Goal: Information Seeking & Learning: Learn about a topic

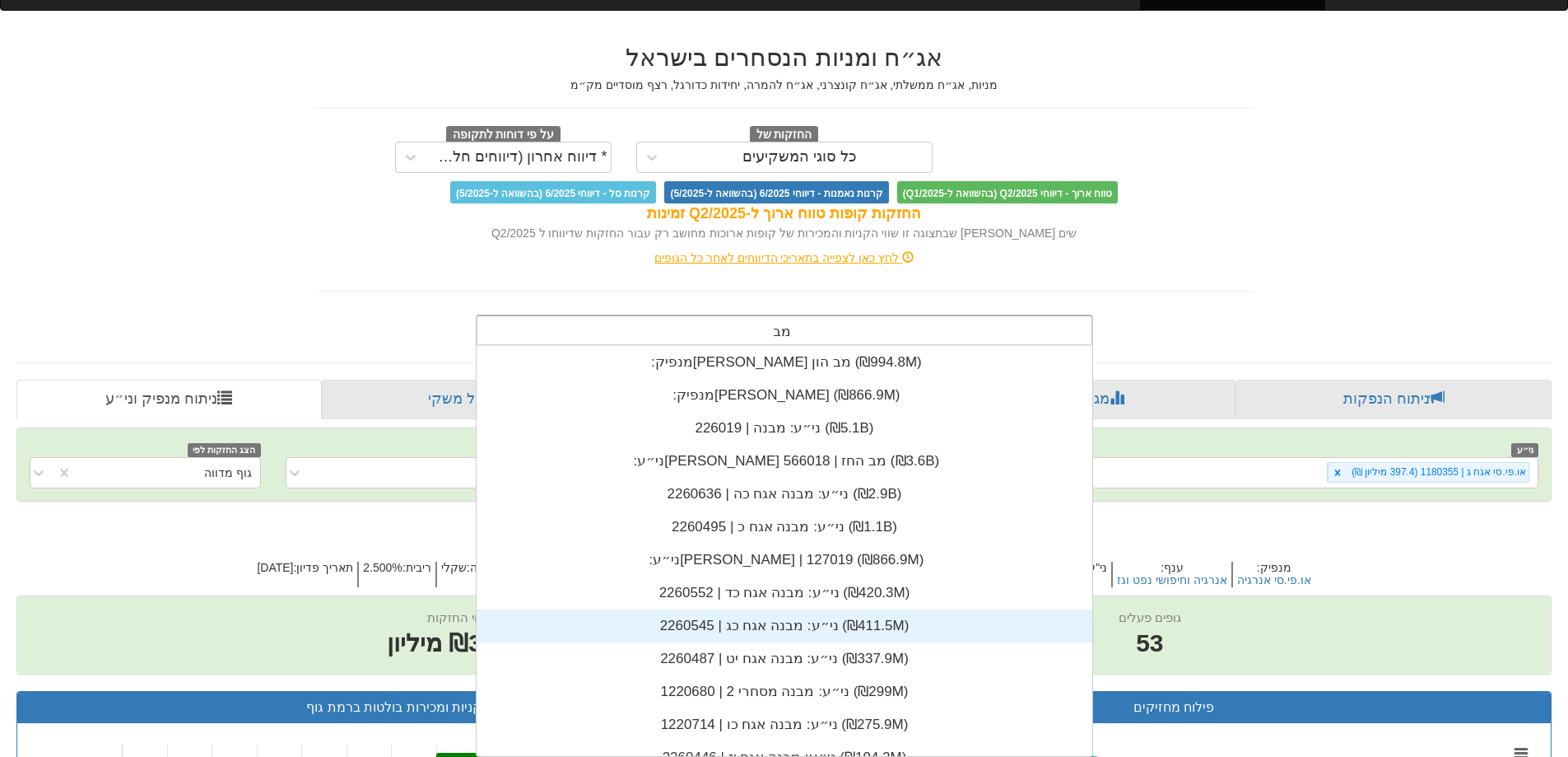
scroll to position [363, 0]
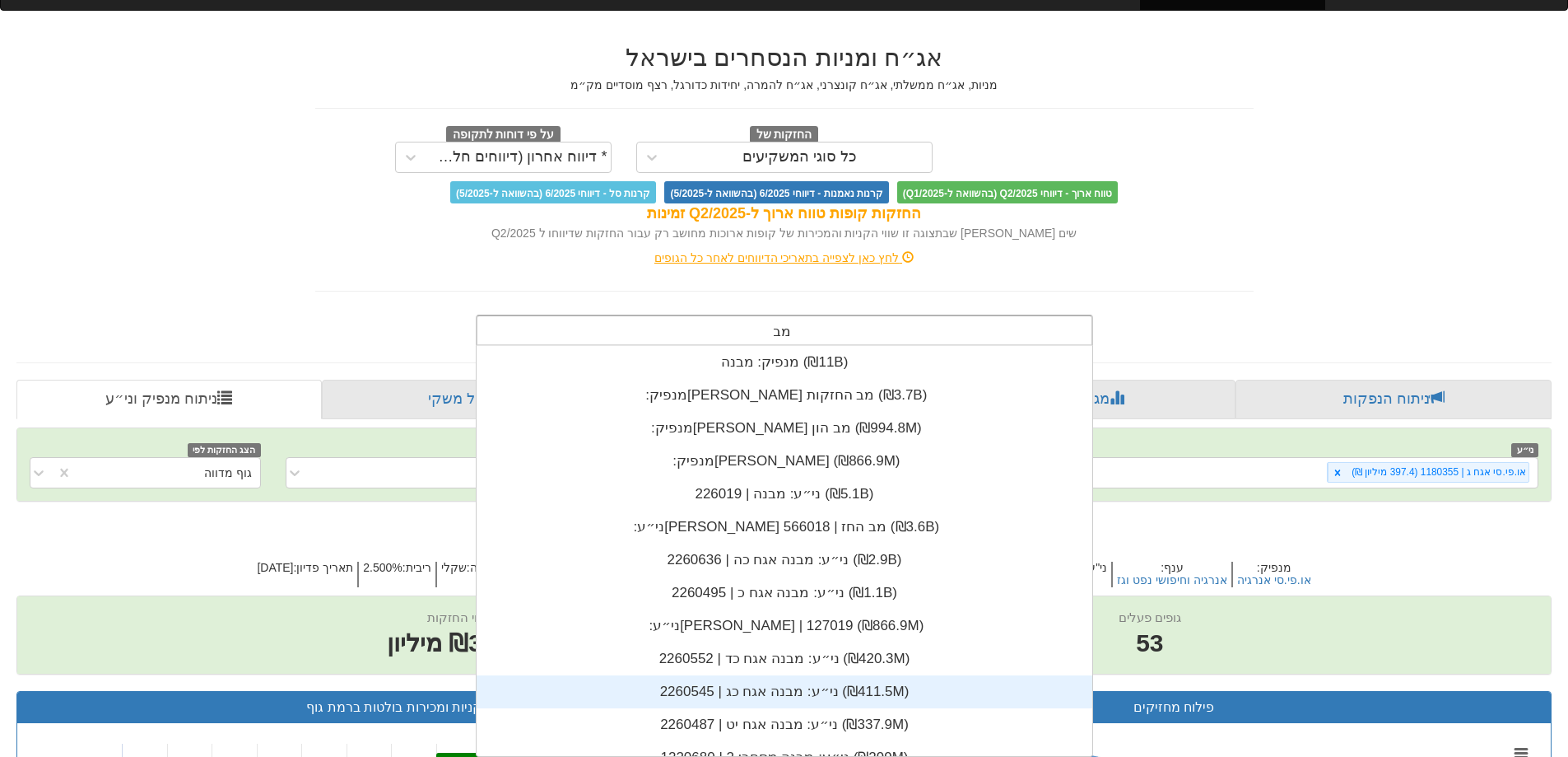
type input "מבנה"
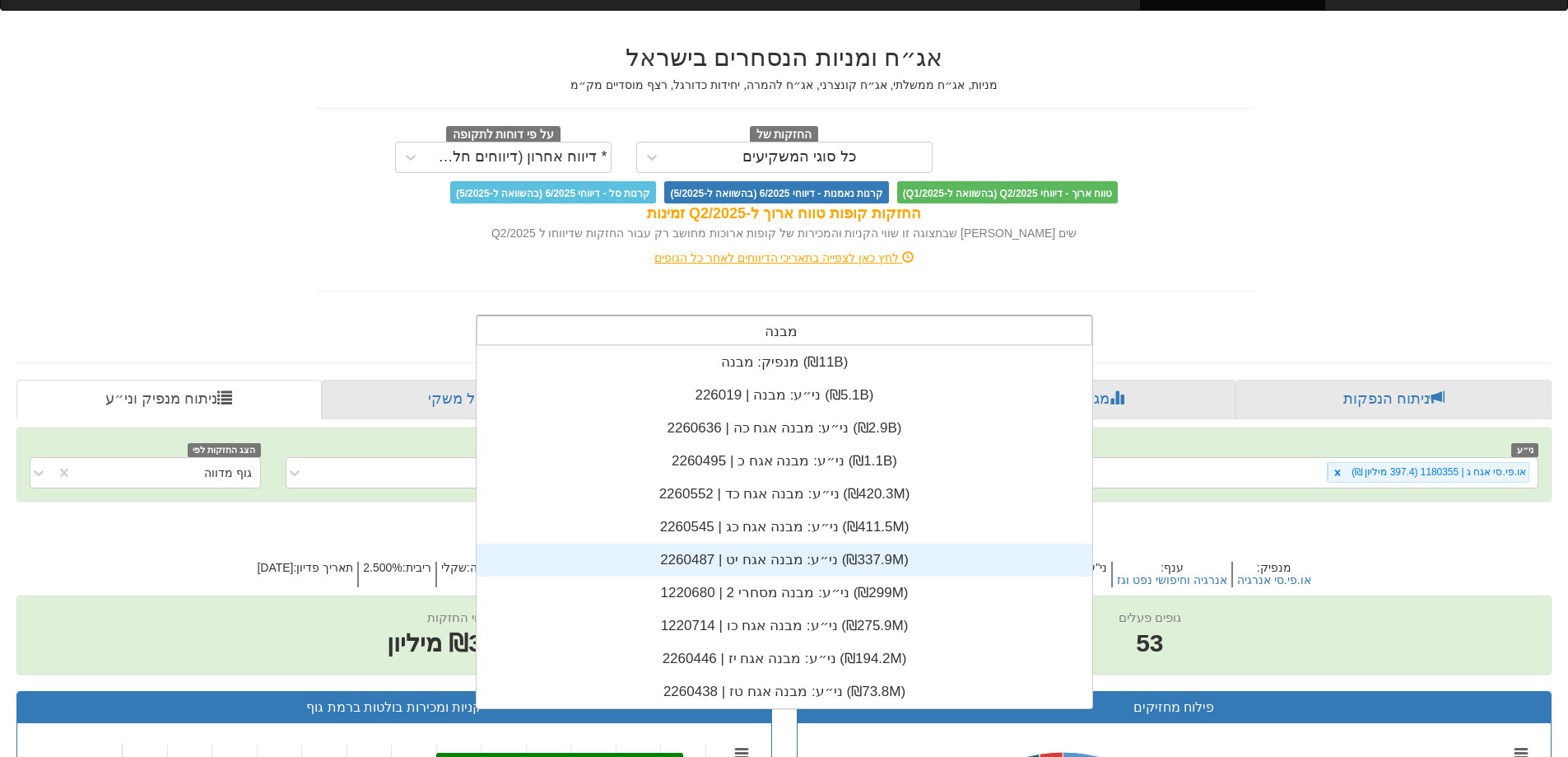
click at [780, 561] on div "ני״ע: ‏מבנה אגח יט | 2260487 ‎(₪337.9M)‎" at bounding box center [784, 559] width 616 height 33
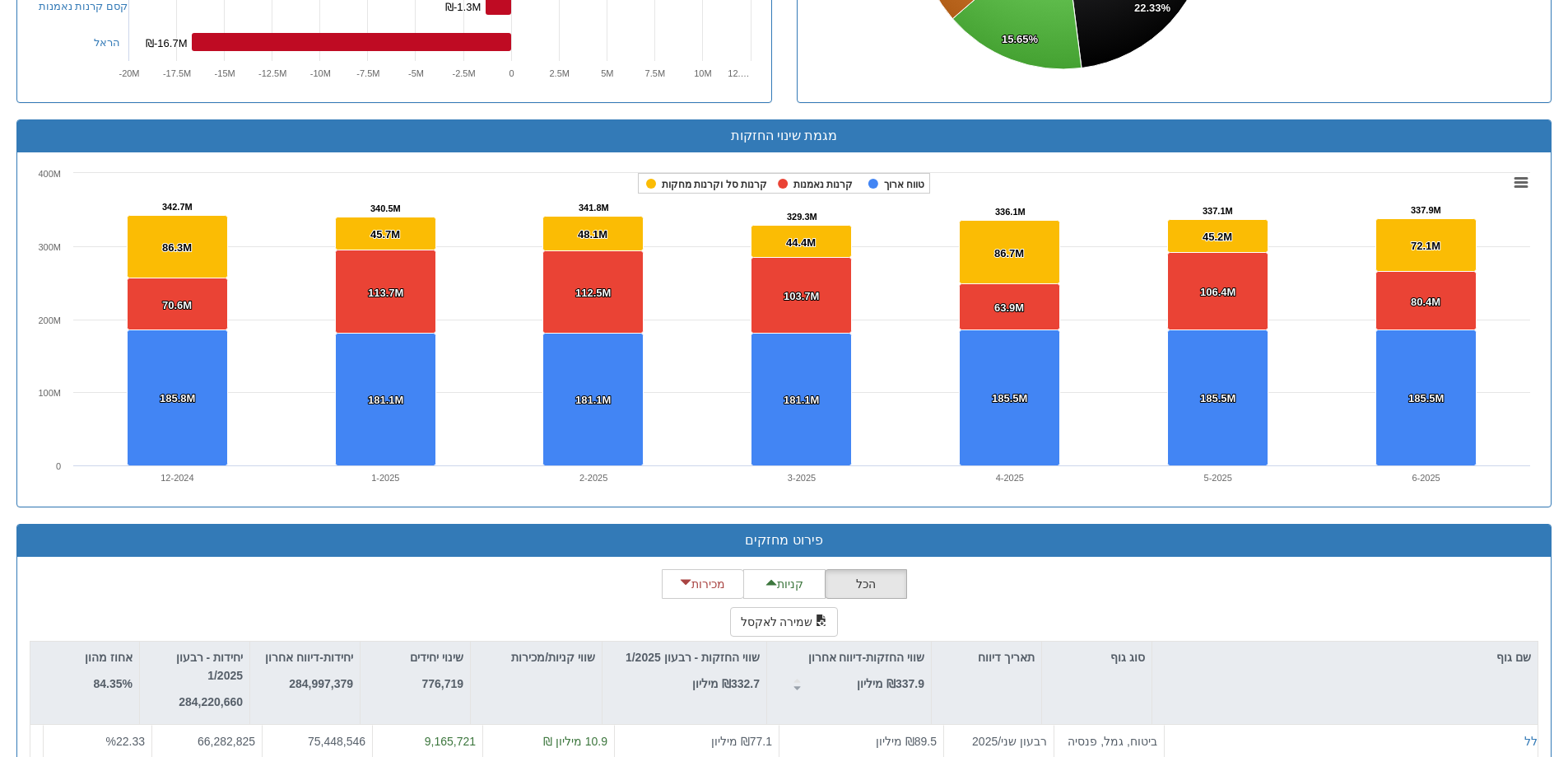
scroll to position [1254, 0]
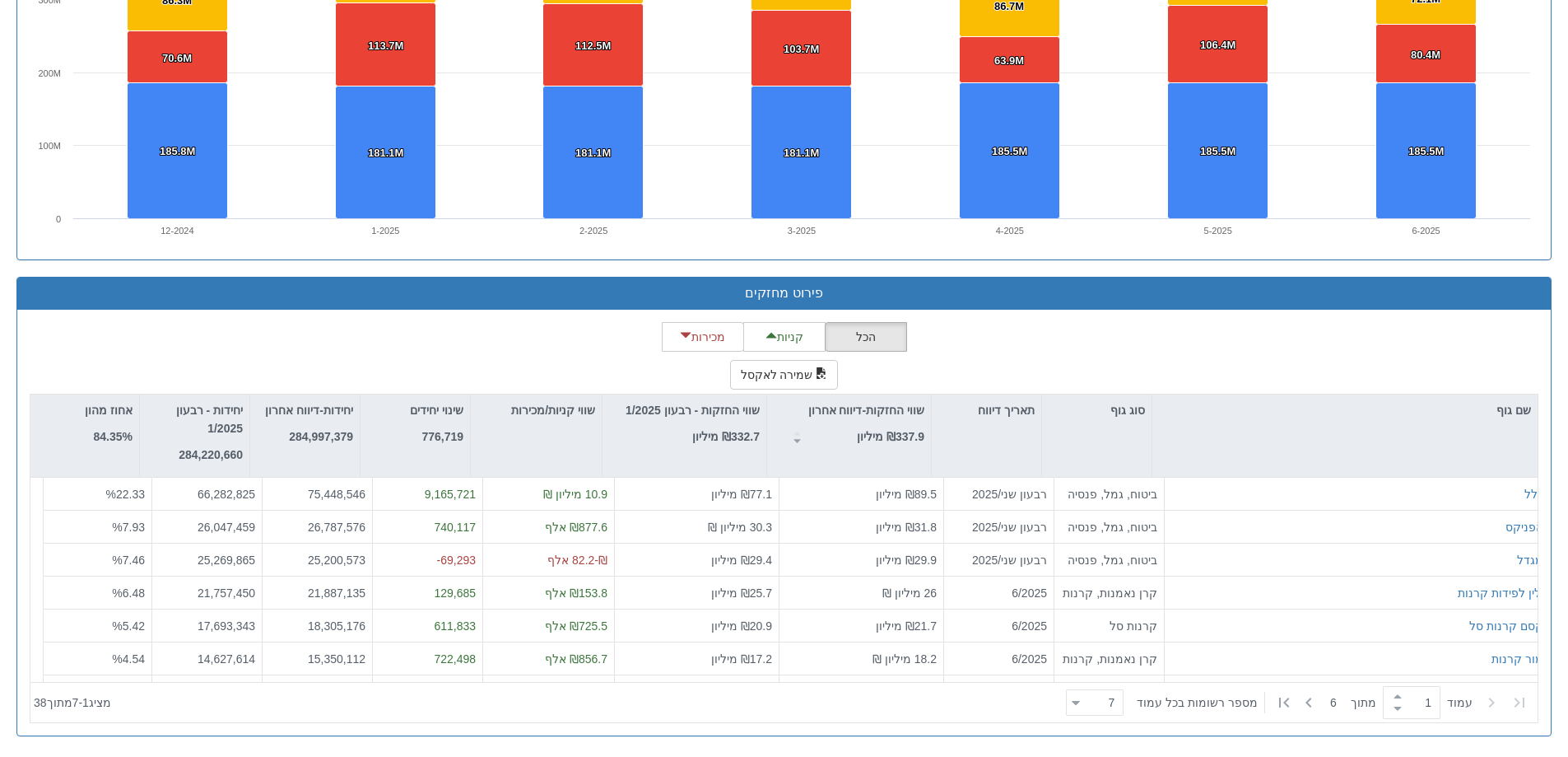
click at [1316, 701] on div at bounding box center [1308, 702] width 25 height 25
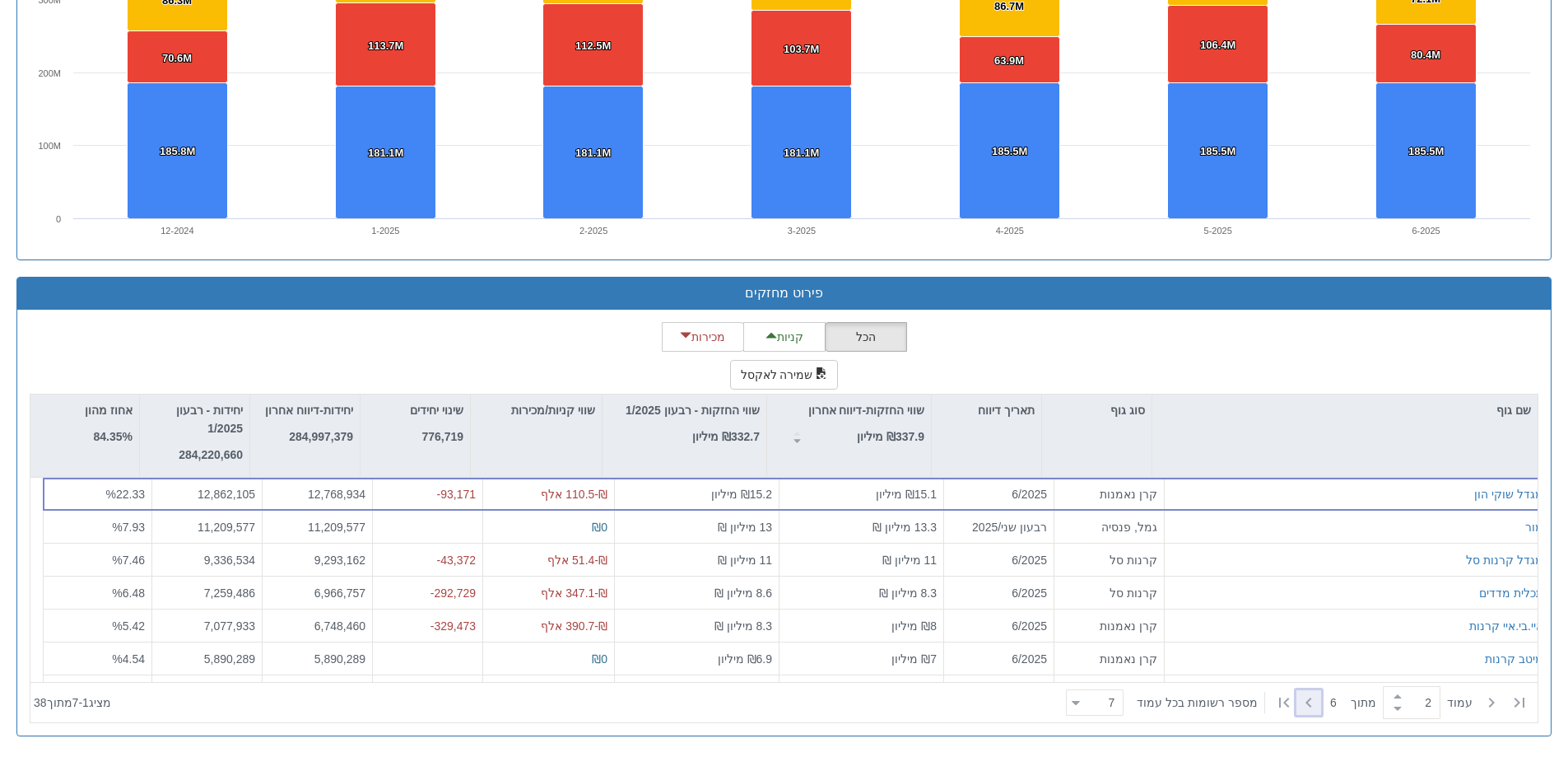
click at [1316, 701] on div at bounding box center [1308, 702] width 25 height 25
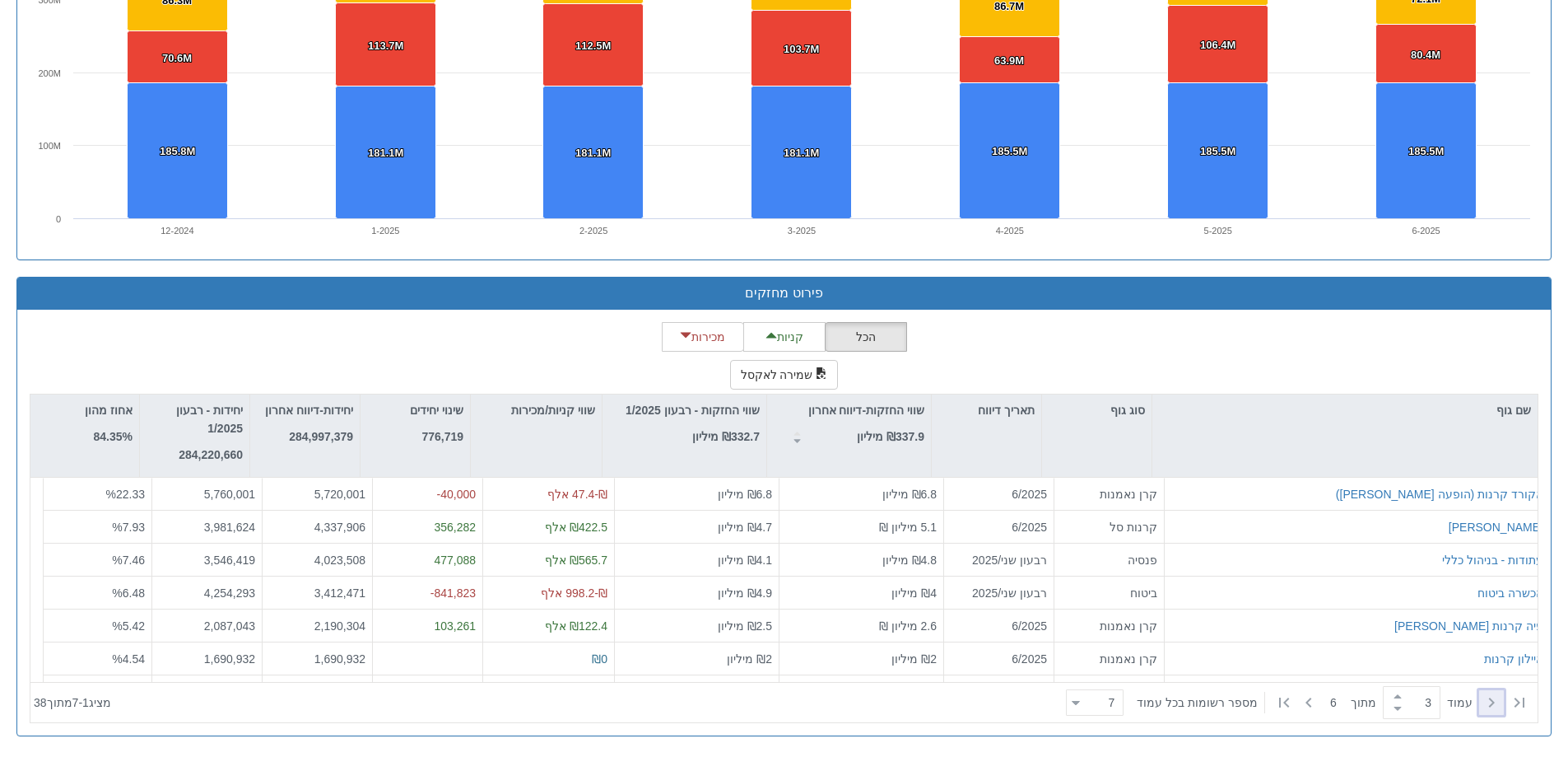
click at [1497, 700] on icon at bounding box center [1492, 702] width 20 height 20
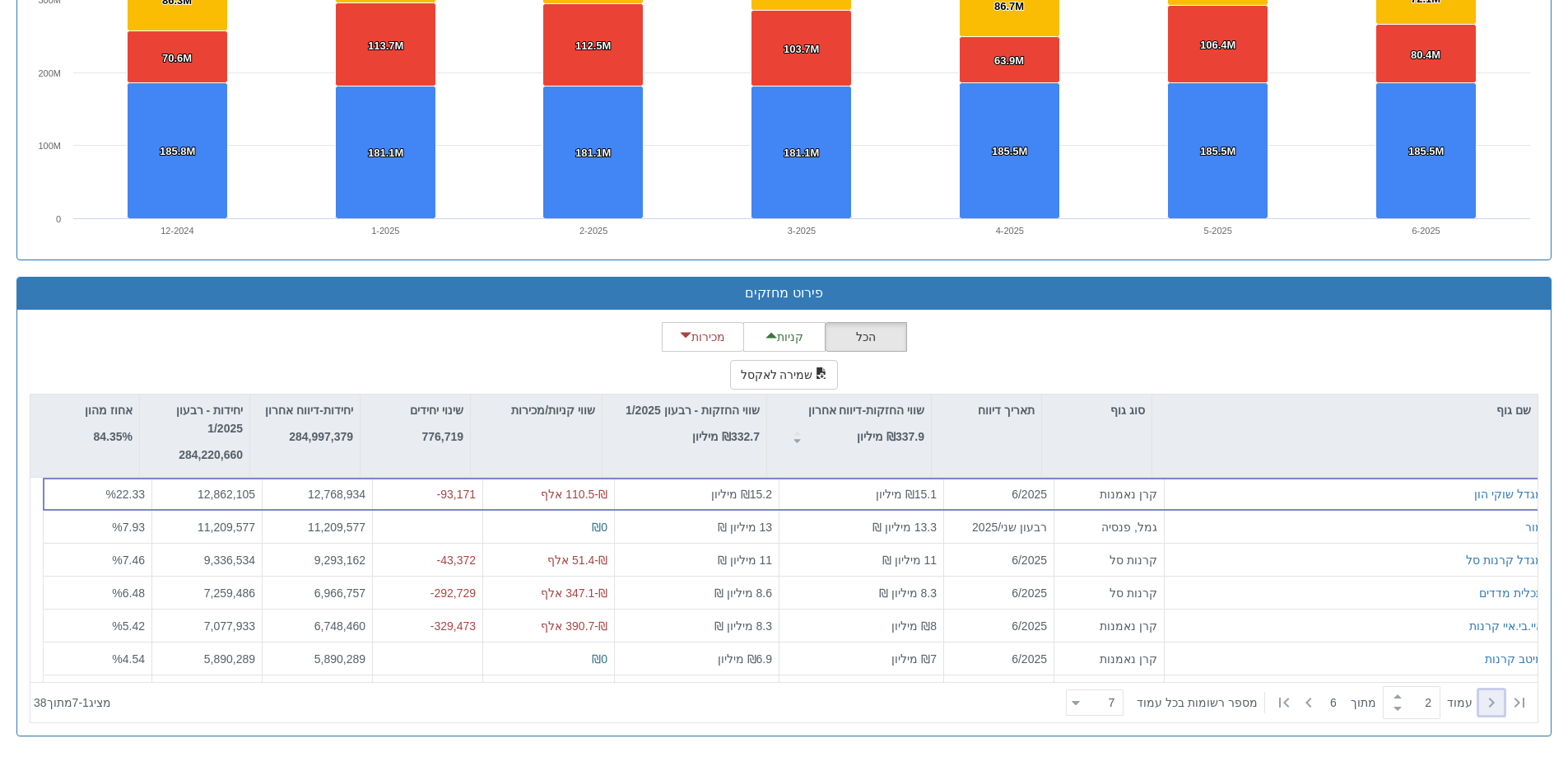
click at [1497, 700] on icon at bounding box center [1492, 702] width 20 height 20
type input "1"
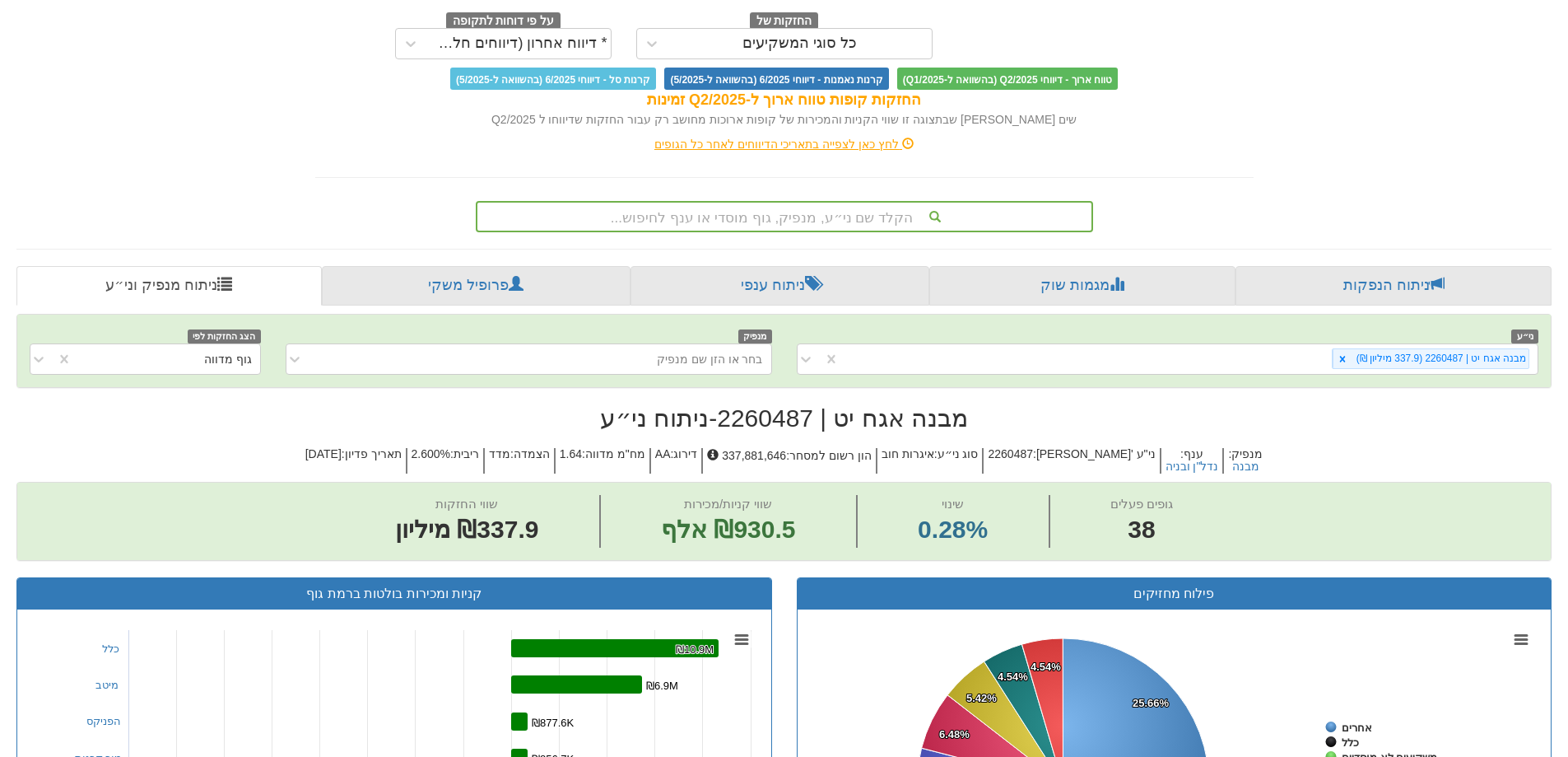
scroll to position [0, 0]
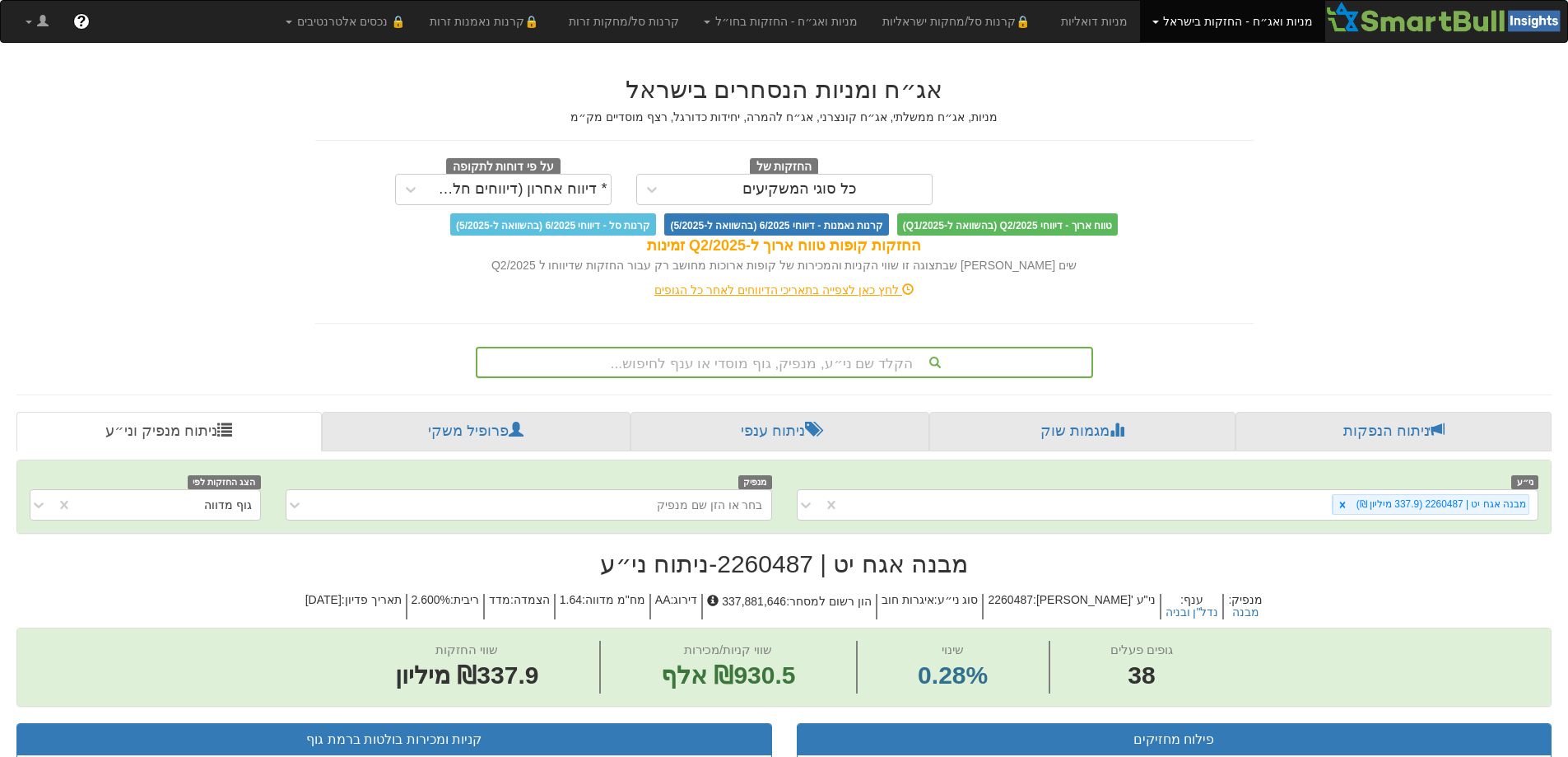
click at [788, 369] on div "הקלד שם ני״ע, מנפיק, גוף מוסדי או ענף לחיפוש..." at bounding box center [784, 362] width 618 height 31
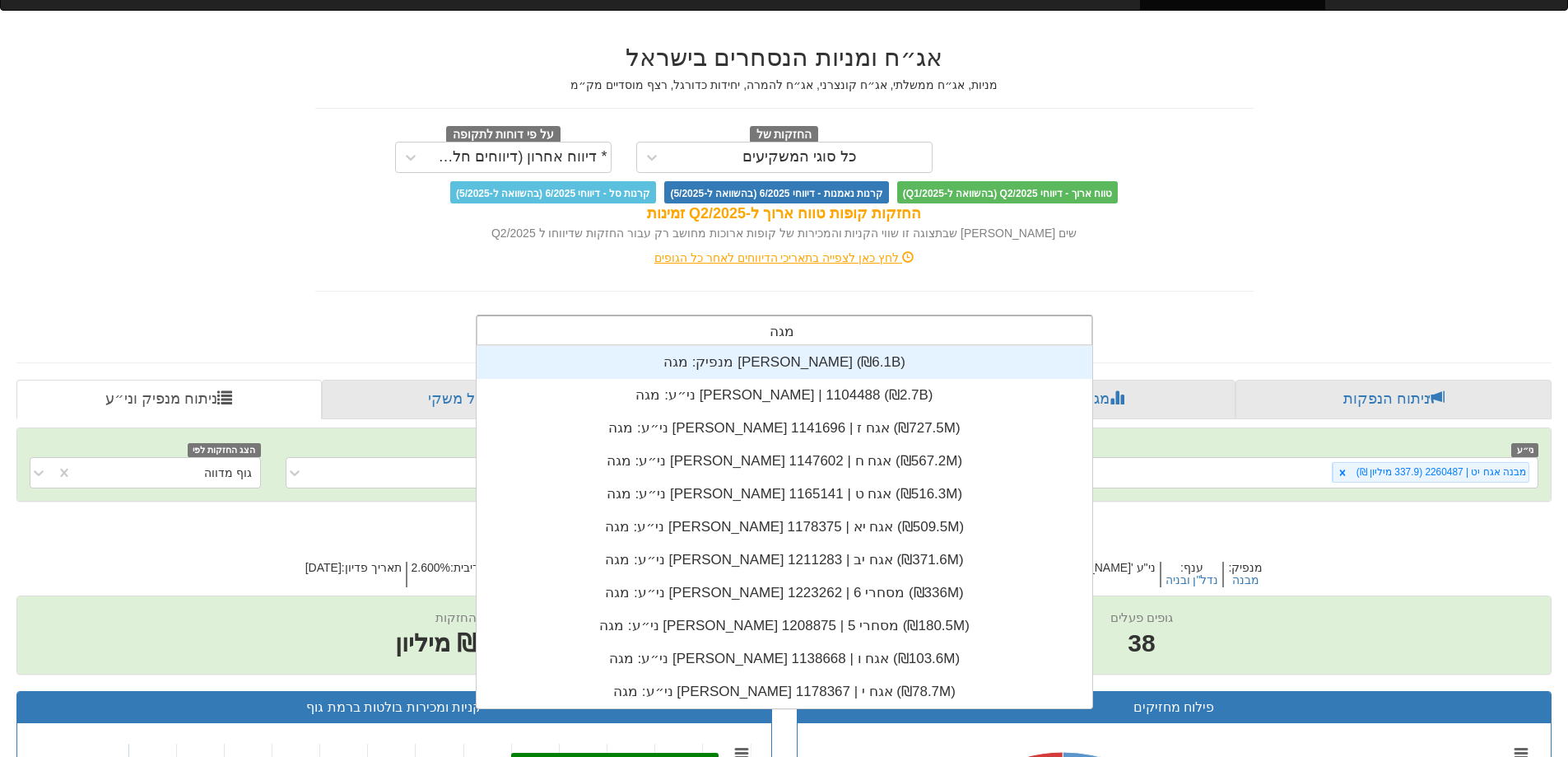
scroll to position [363, 0]
type input "מגה"
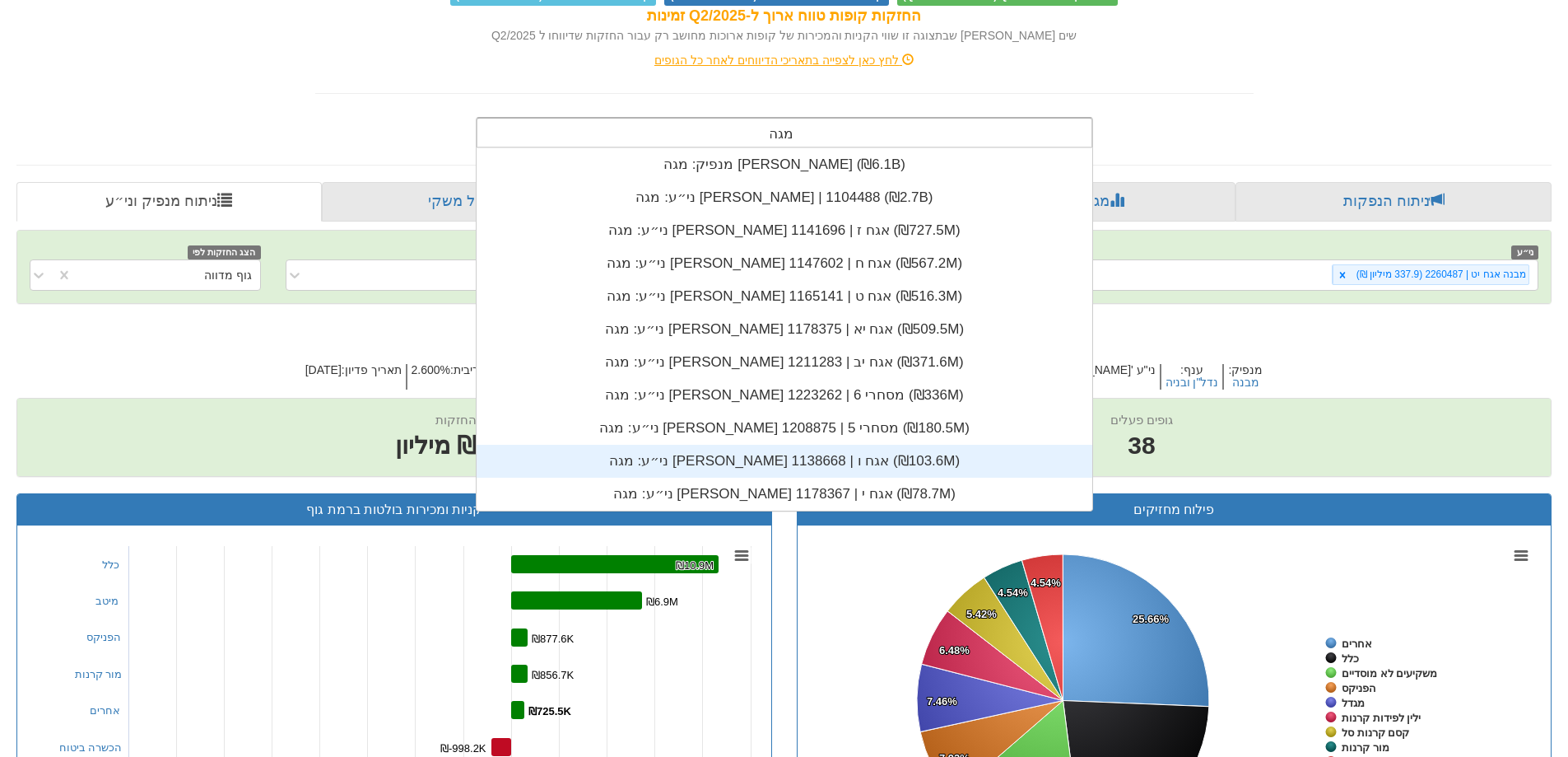
scroll to position [279, 0]
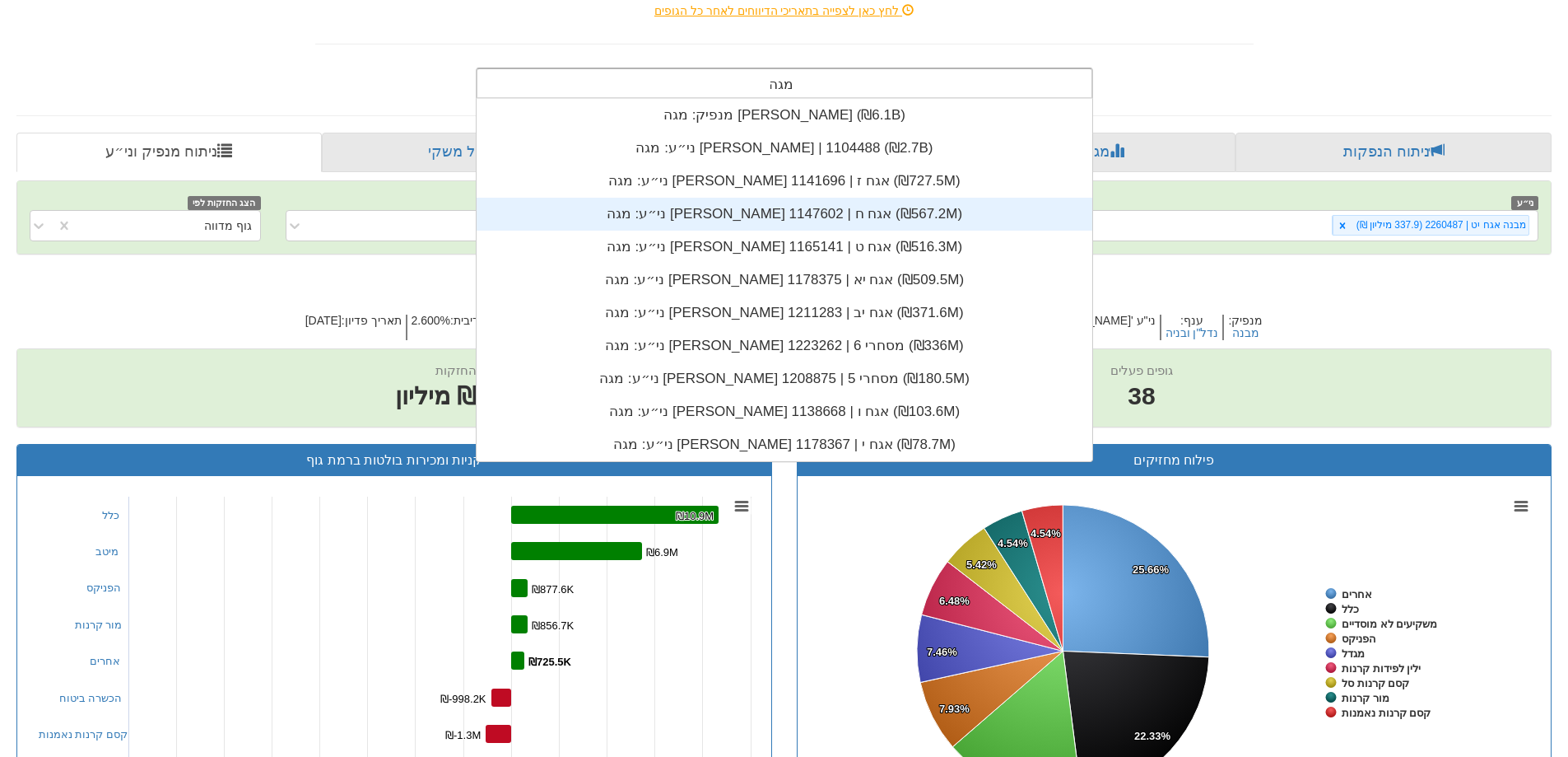
click at [786, 219] on div "ני״ע: ‏מגה [PERSON_NAME] אגח ח | 1147602 ‎(₪567.2M)‎" at bounding box center [784, 214] width 616 height 33
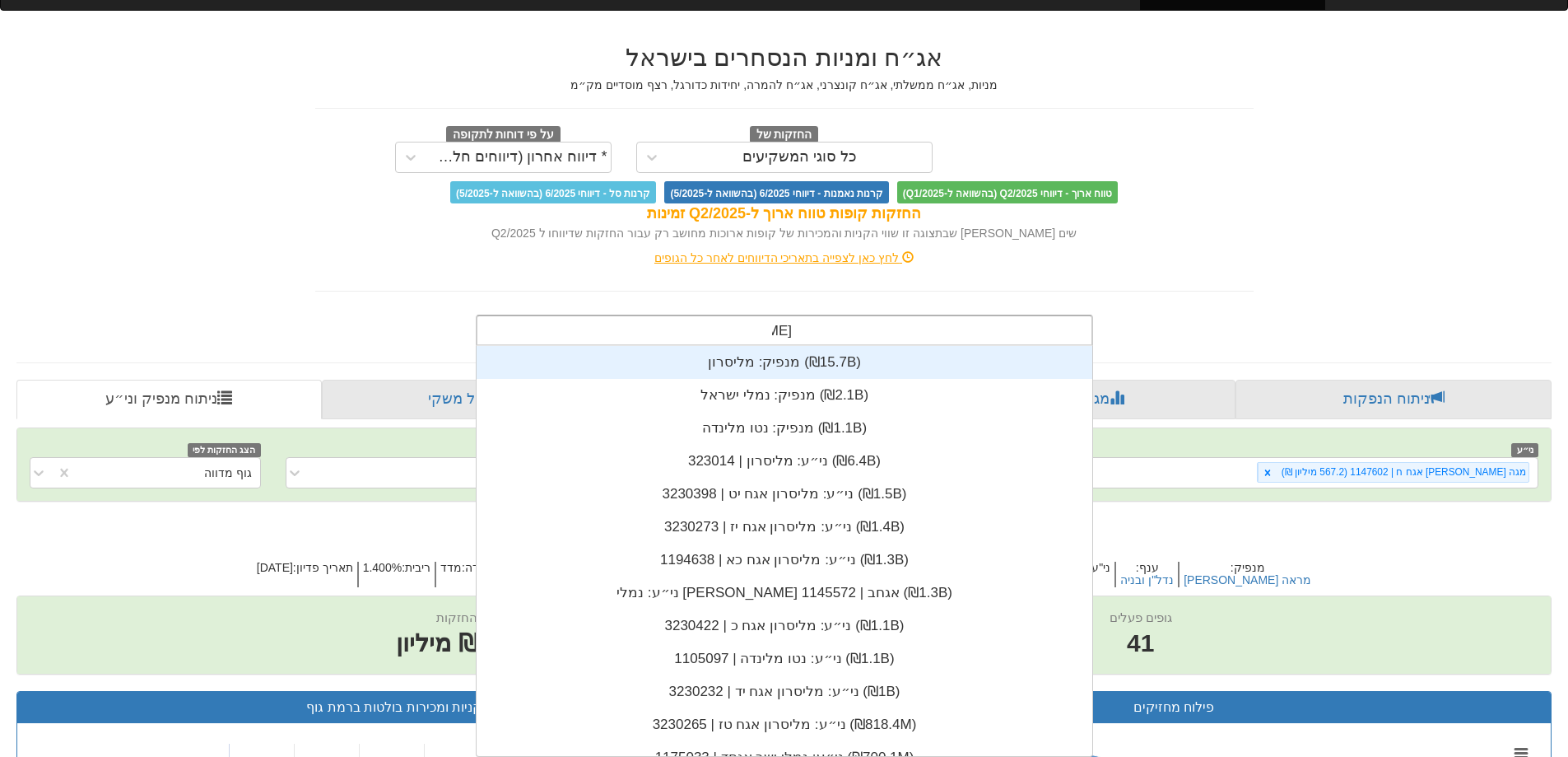
type input "[PERSON_NAME]"
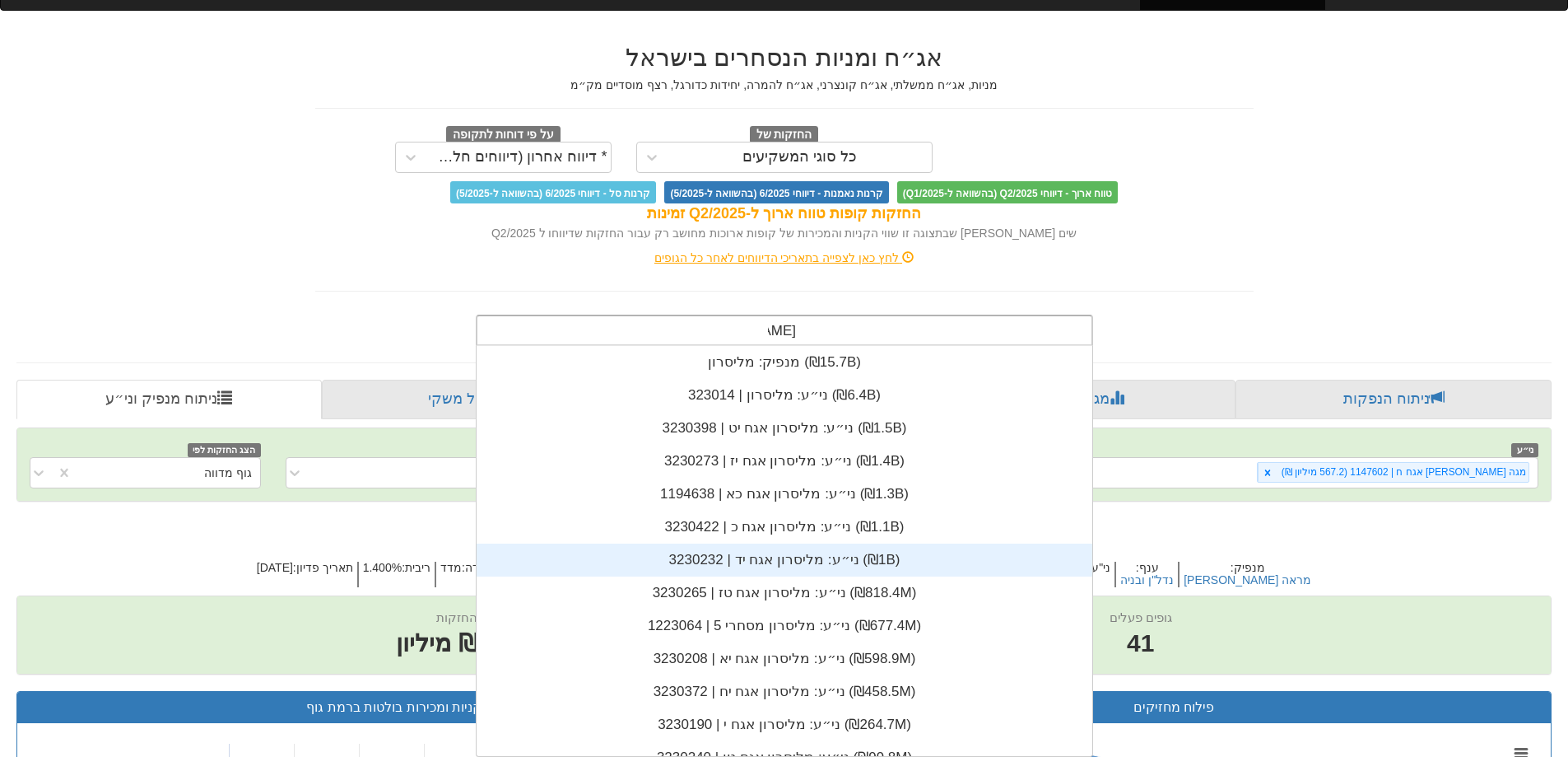
click at [740, 560] on div "ני״ע: ‏מליסרון אגח יד | 3230232 ‎(₪1B)‎" at bounding box center [784, 559] width 616 height 33
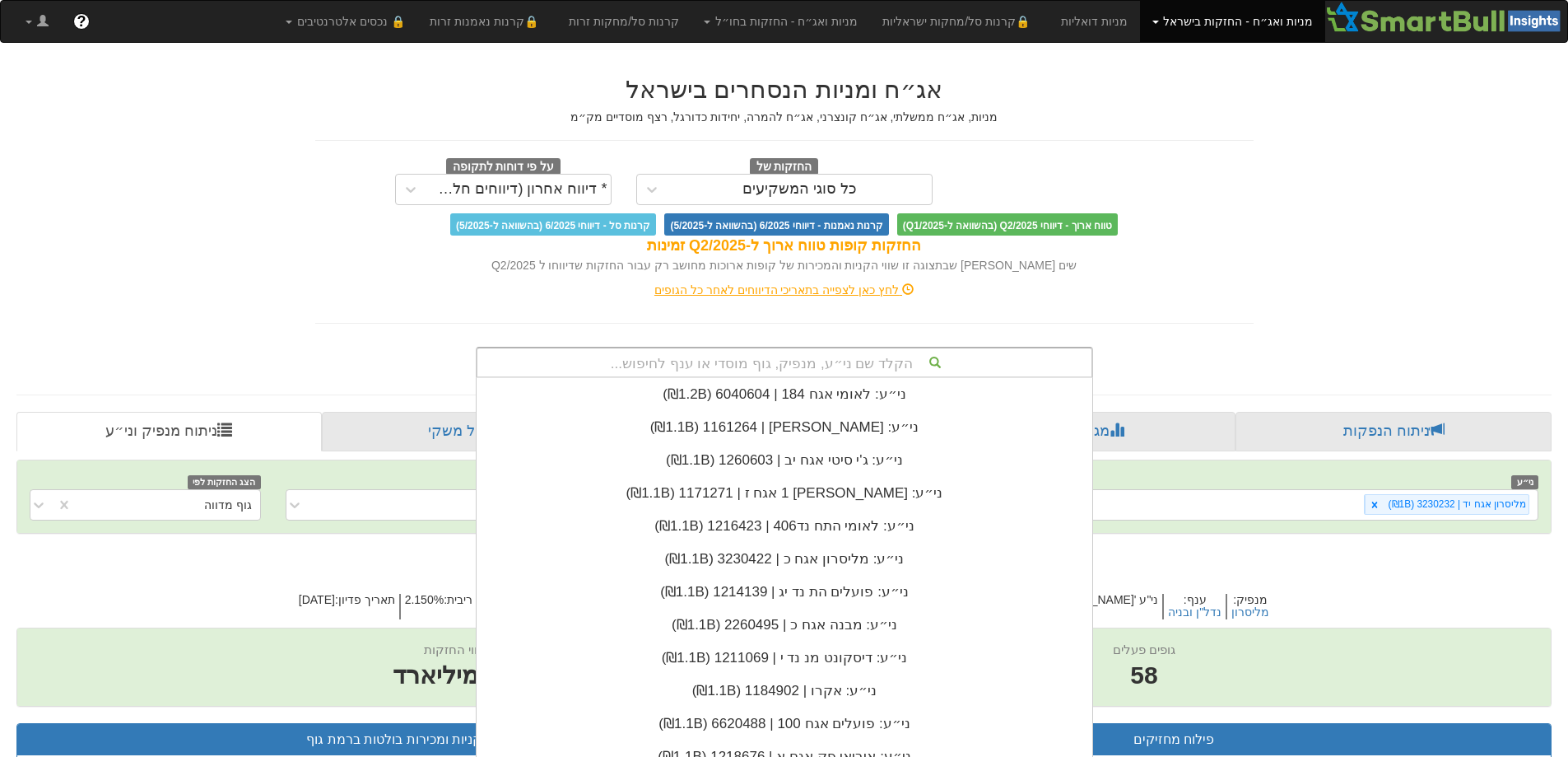
click at [1162, 300] on div "לחץ כאן לצפייה בתאריכי הדיווחים לאחר כל הגופים" at bounding box center [784, 289] width 963 height 33
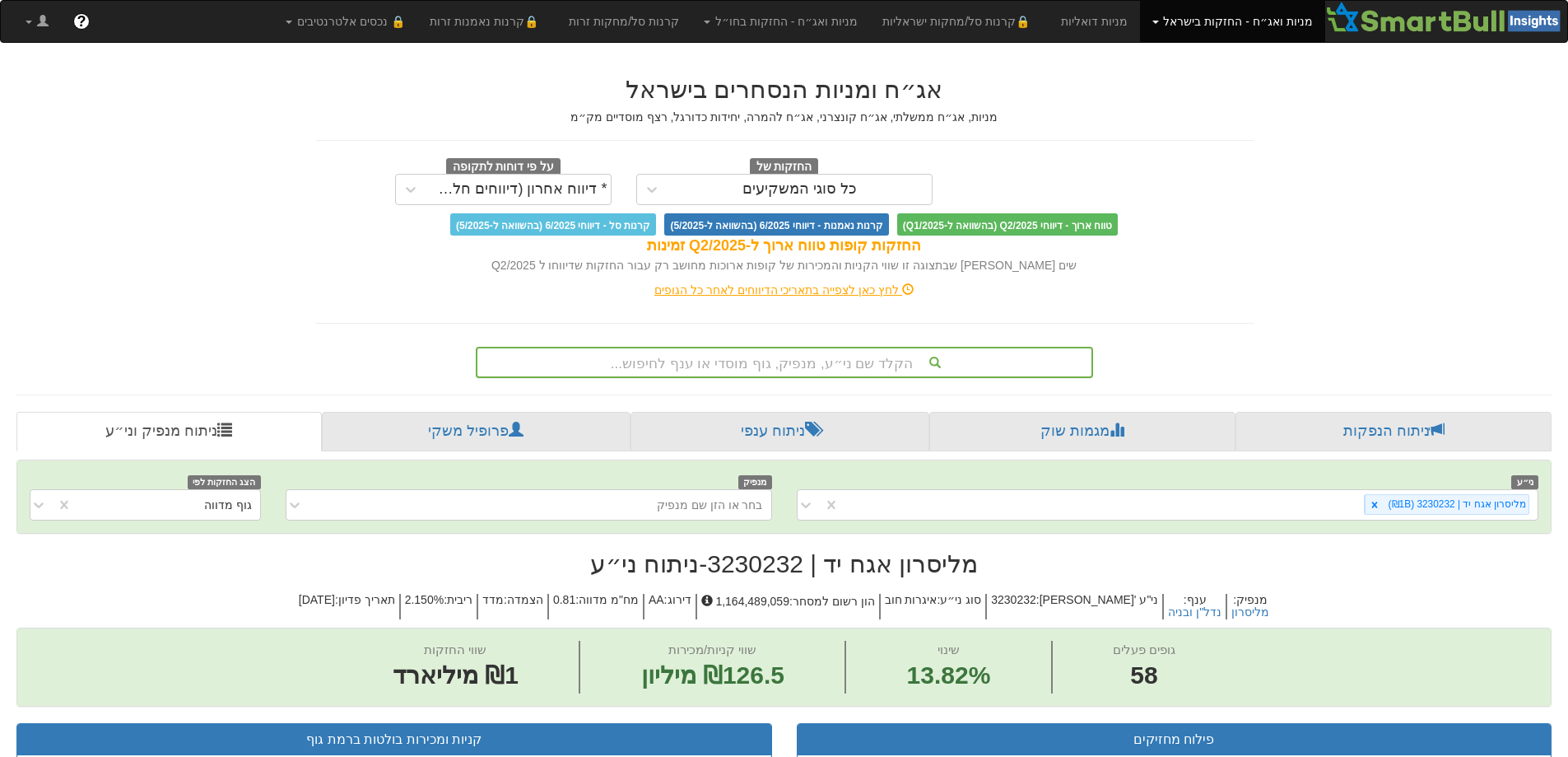
click at [796, 369] on div "הקלד שם ני״ע, מנפיק, גוף מוסדי או ענף לחיפוש..." at bounding box center [784, 362] width 618 height 31
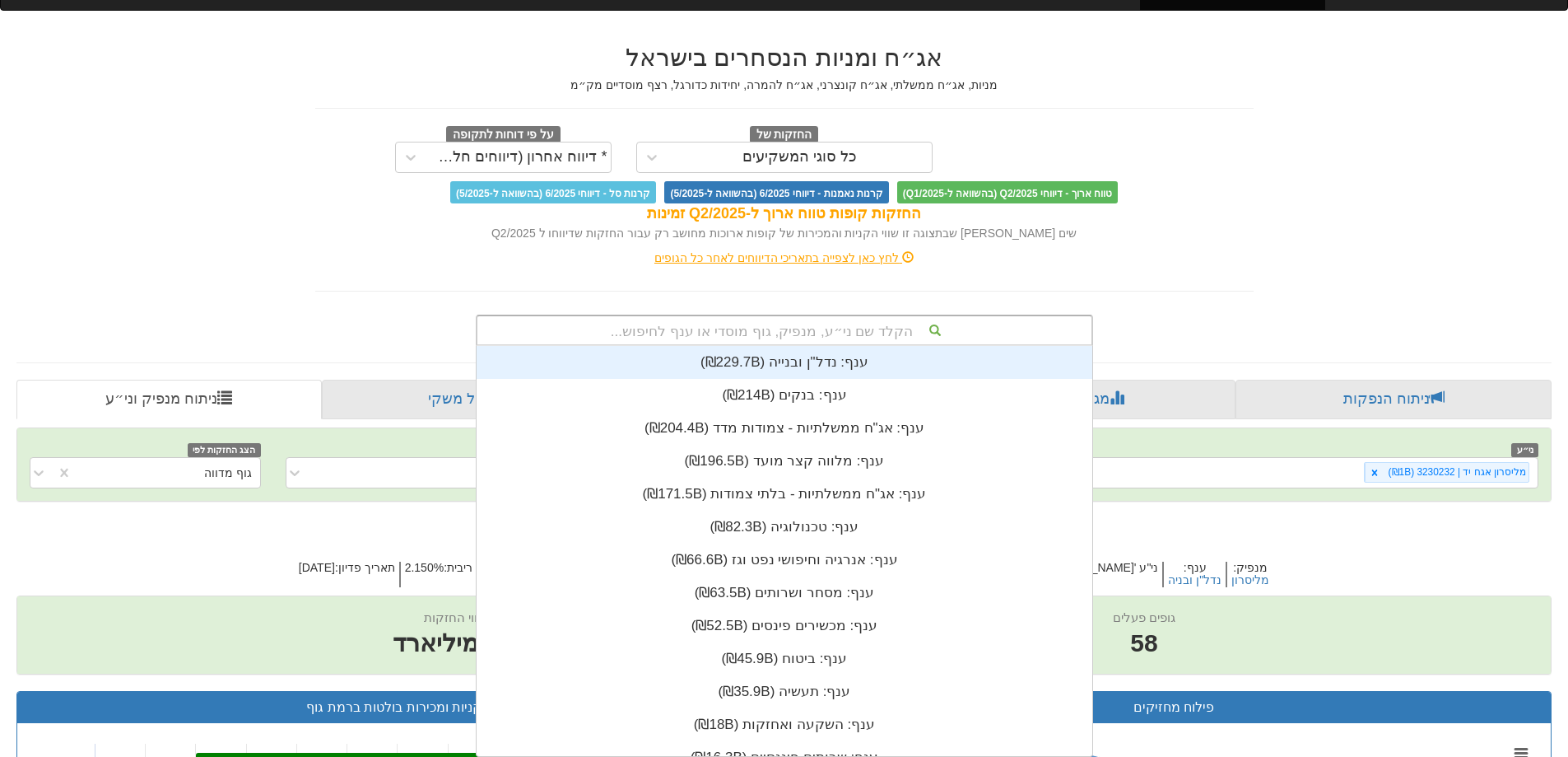
scroll to position [410, 0]
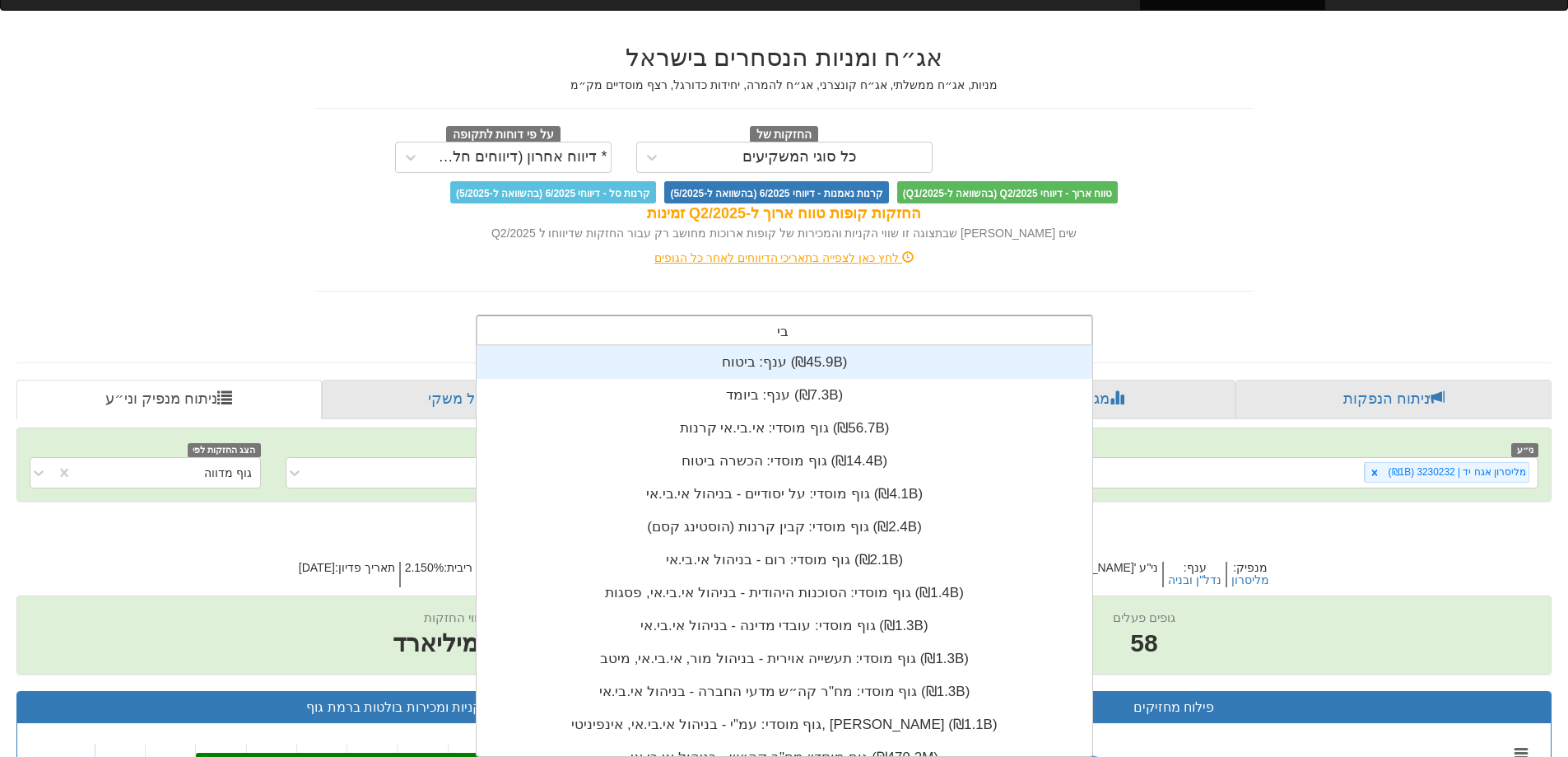
type input "ביג"
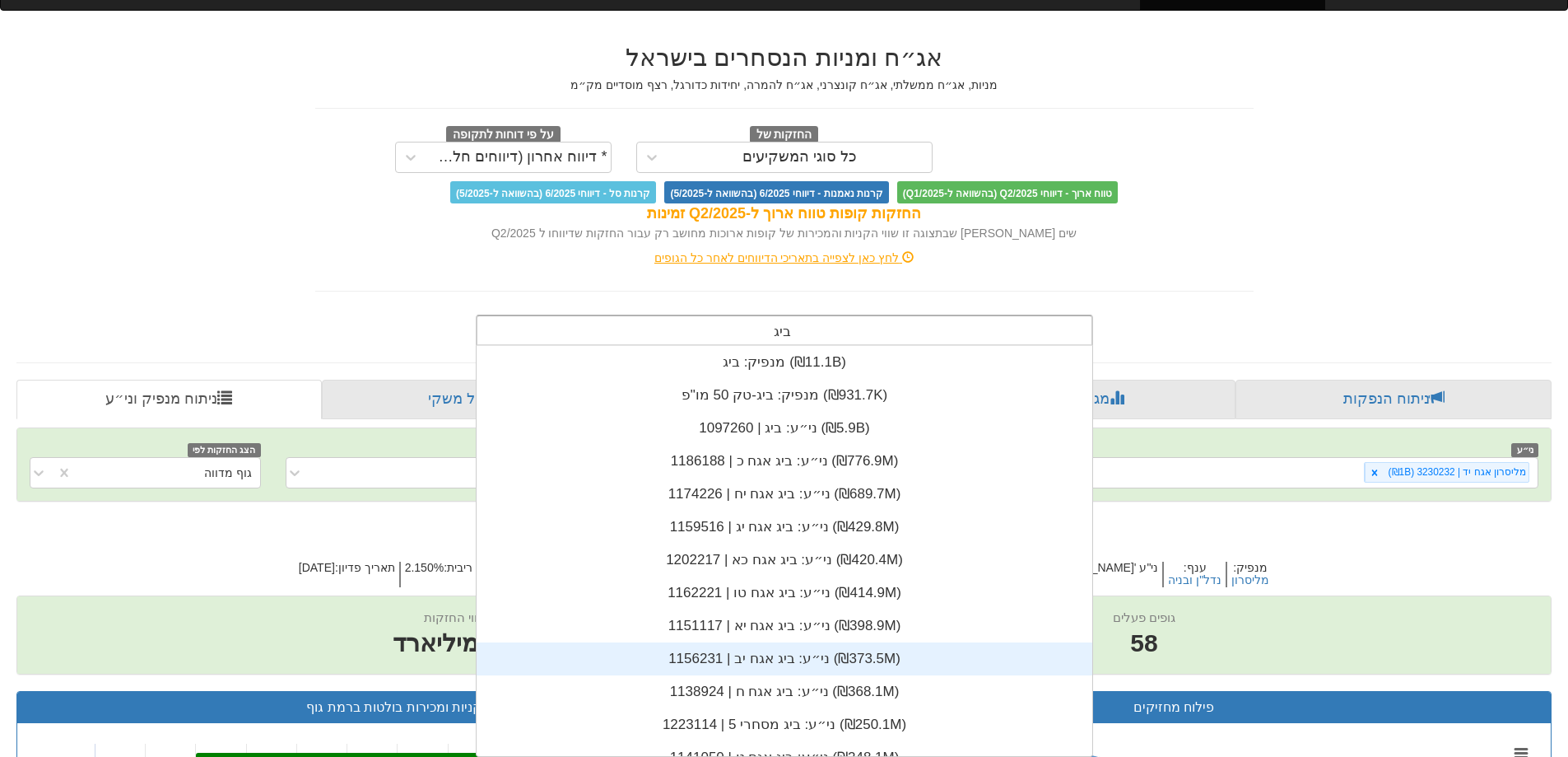
click at [792, 673] on div "ני״ע: ‏ביג אגח יב | 1156231 ‎(₪373.5M)‎" at bounding box center [784, 659] width 616 height 33
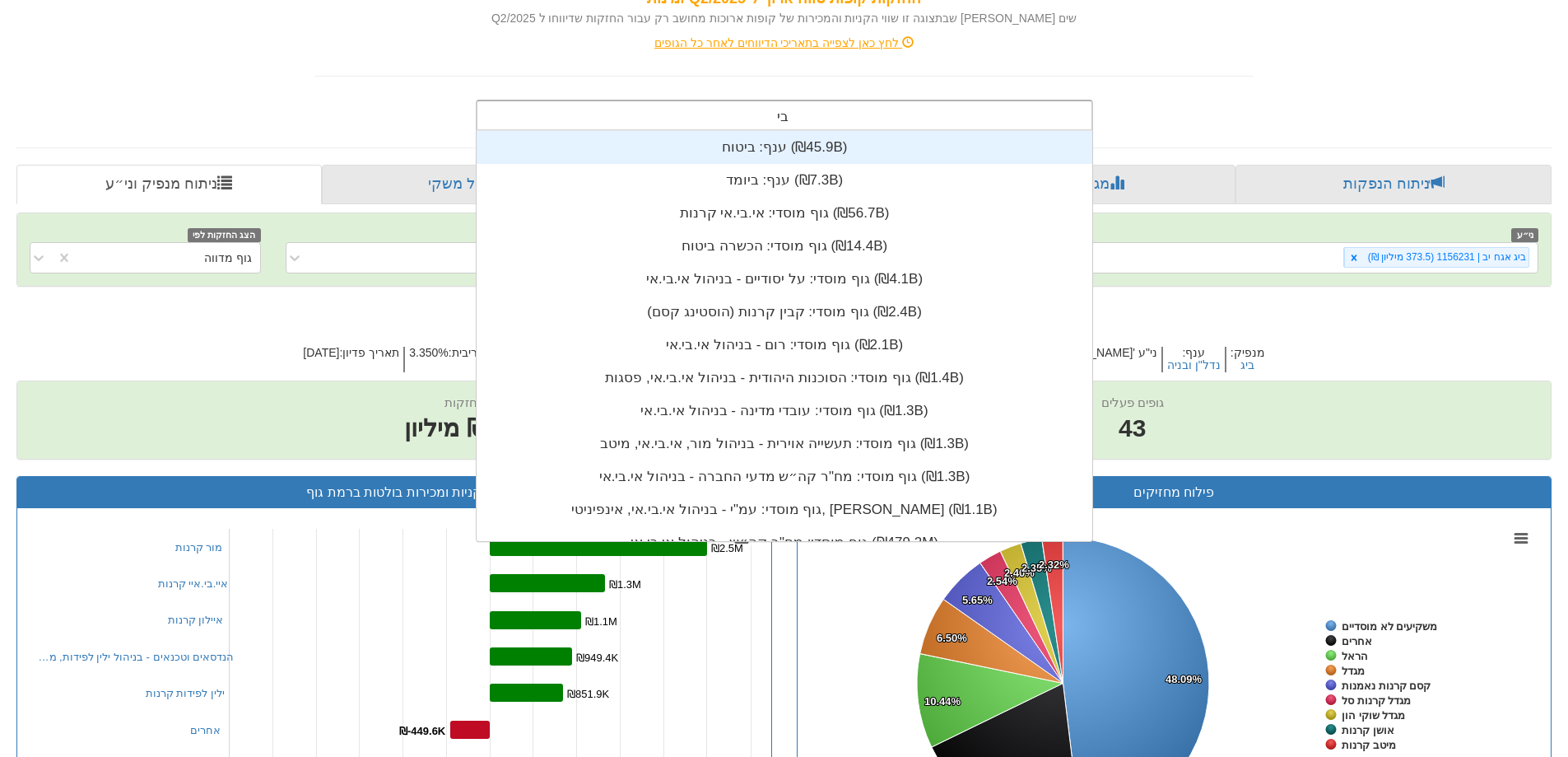
type input "ביג"
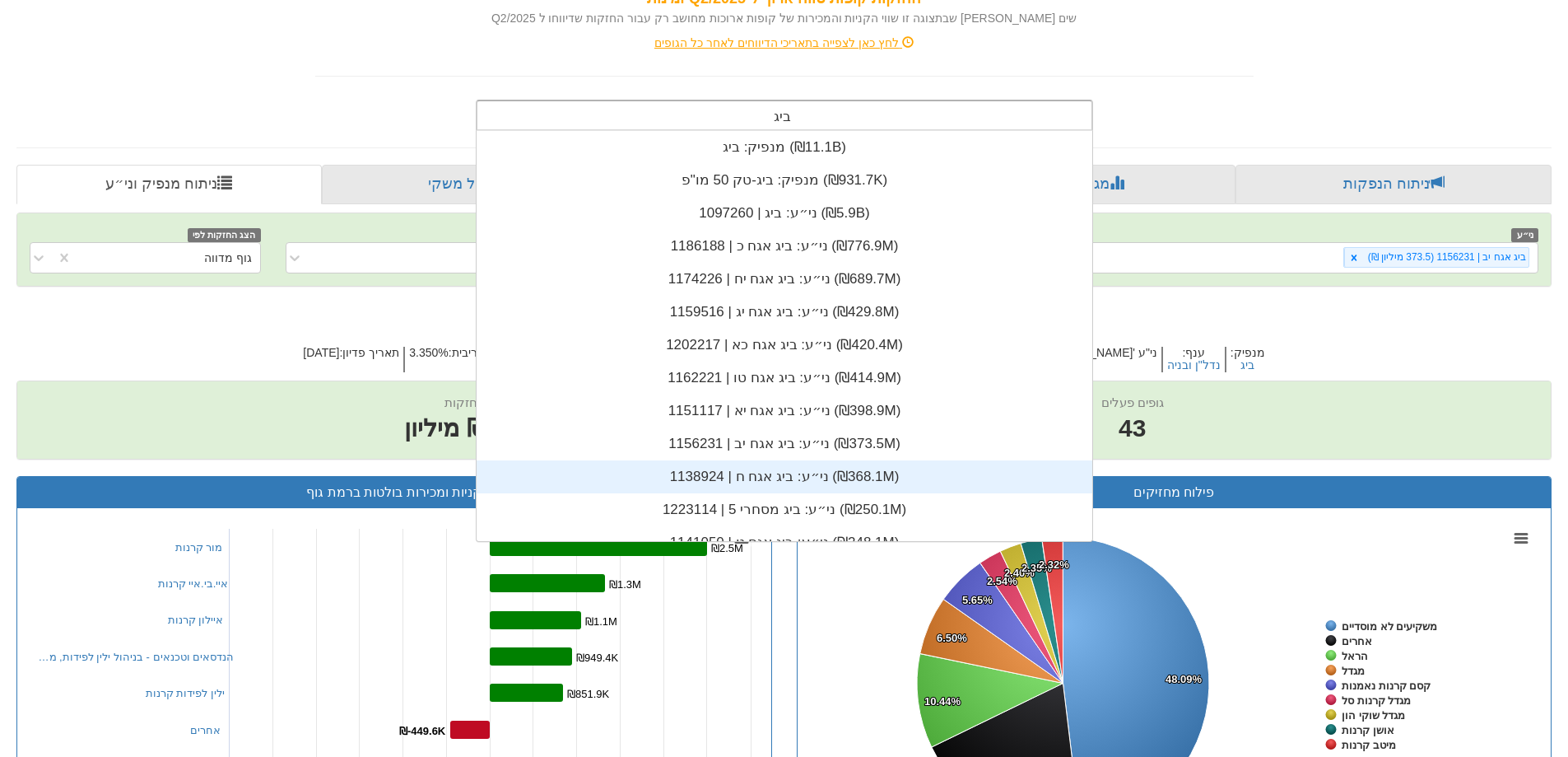
click at [799, 471] on div "ני״ע: ‏ביג אגח ח | 1138924 ‎(₪368.1M)‎" at bounding box center [784, 476] width 616 height 33
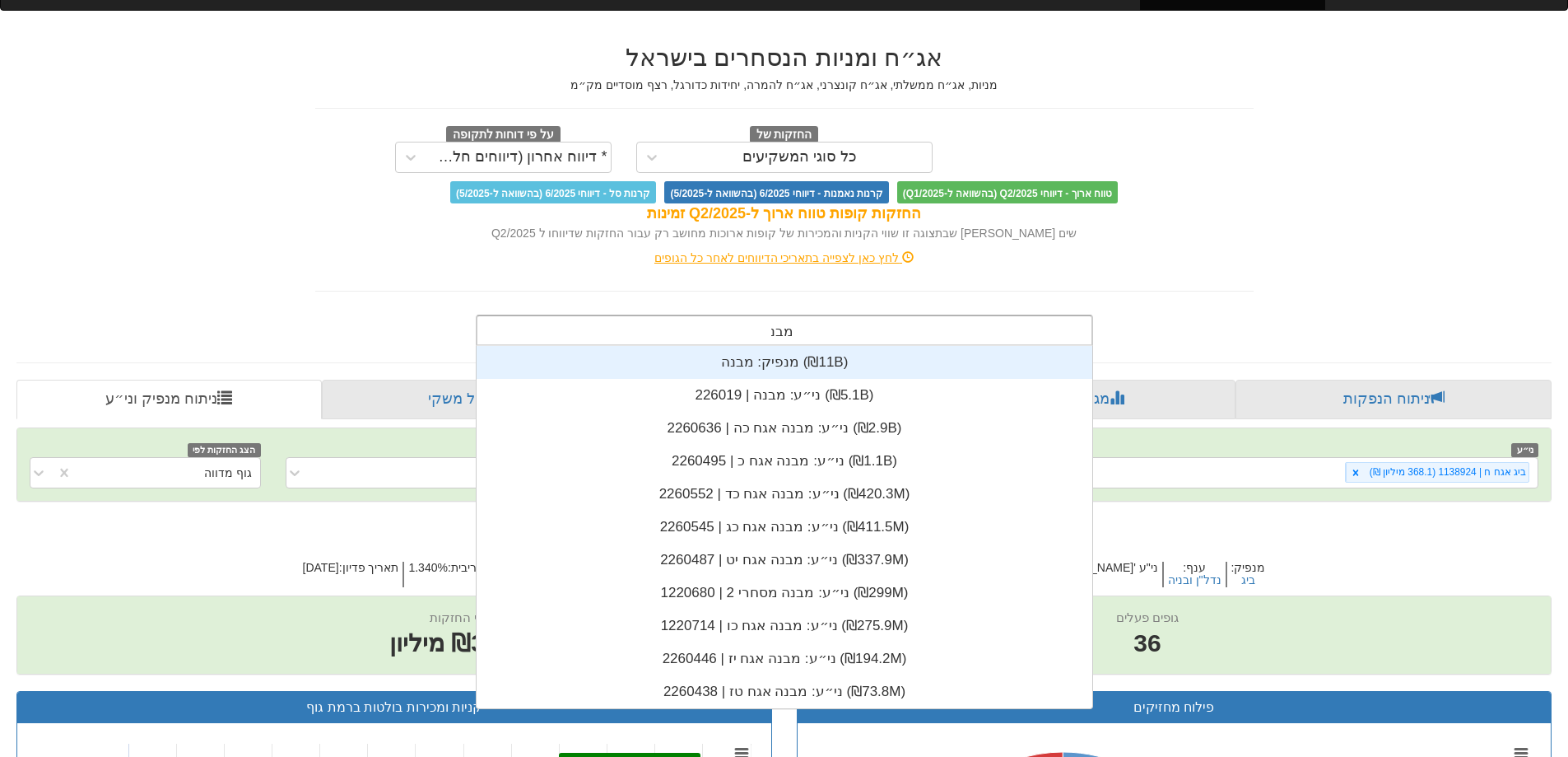
scroll to position [363, 0]
type input "מבנה"
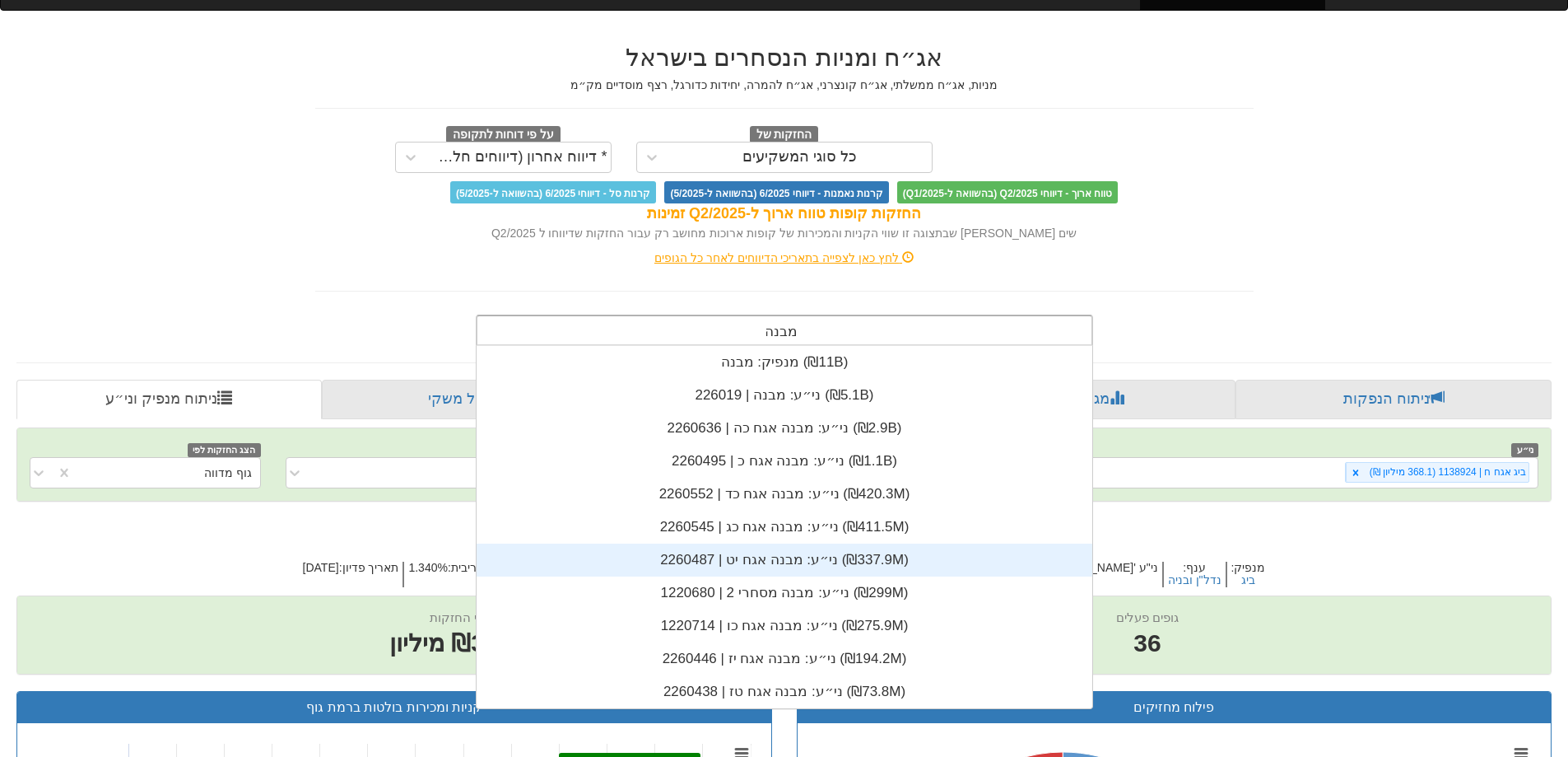
click at [759, 566] on div "ני״ע: ‏מבנה אגח יט | 2260487 ‎(₪337.9M)‎" at bounding box center [784, 559] width 616 height 33
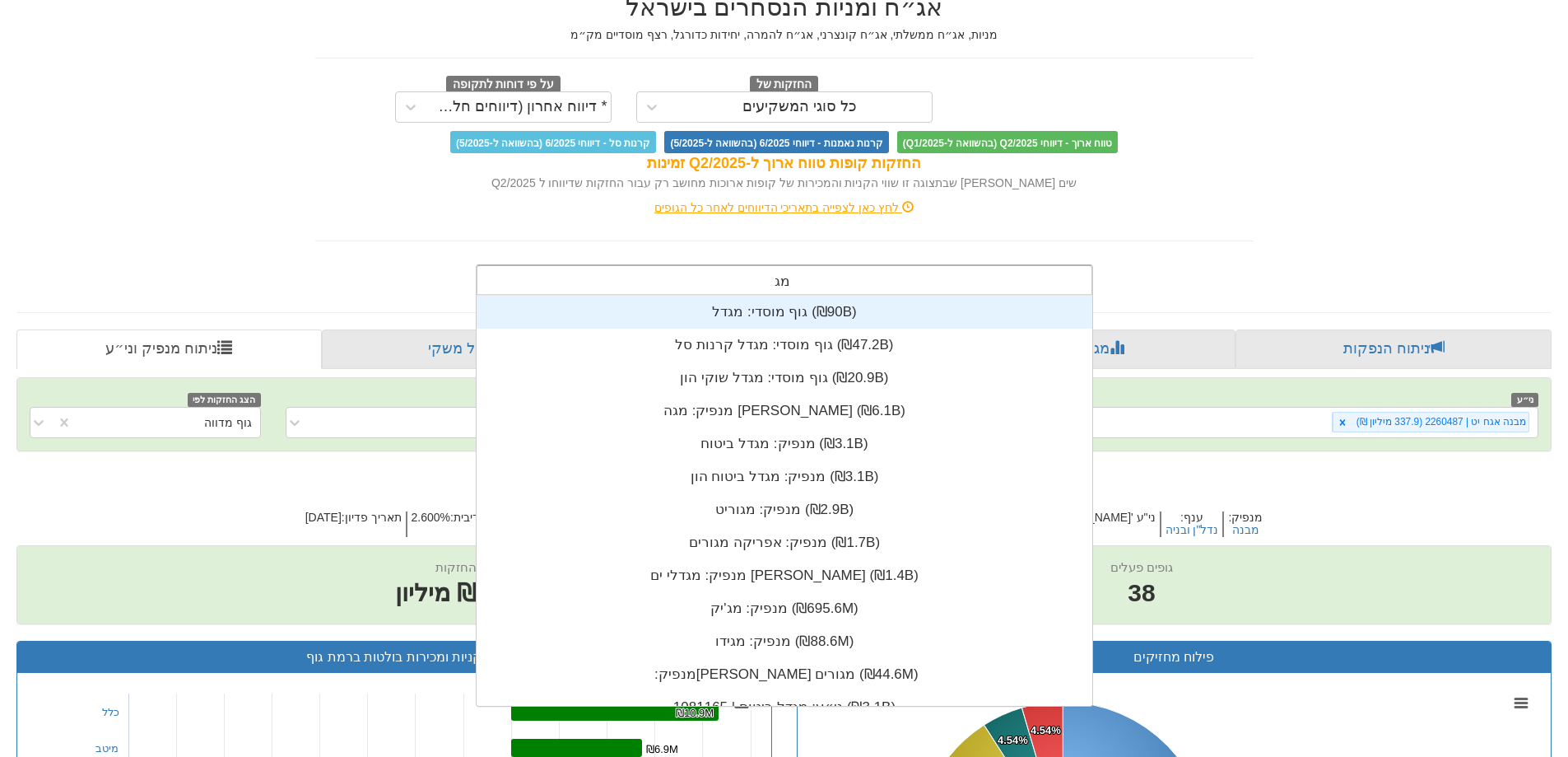
scroll to position [363, 0]
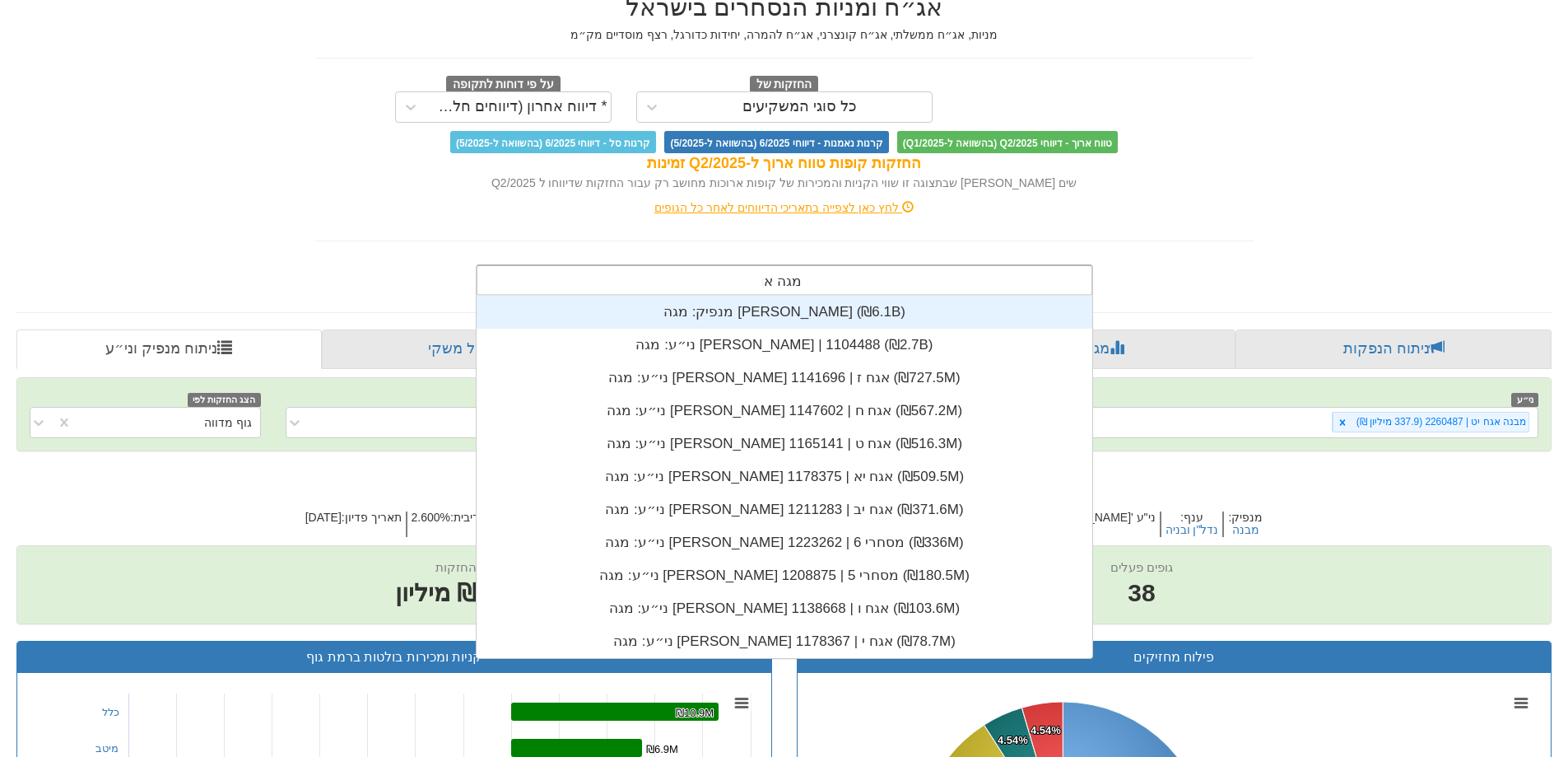
type input "מגה אור"
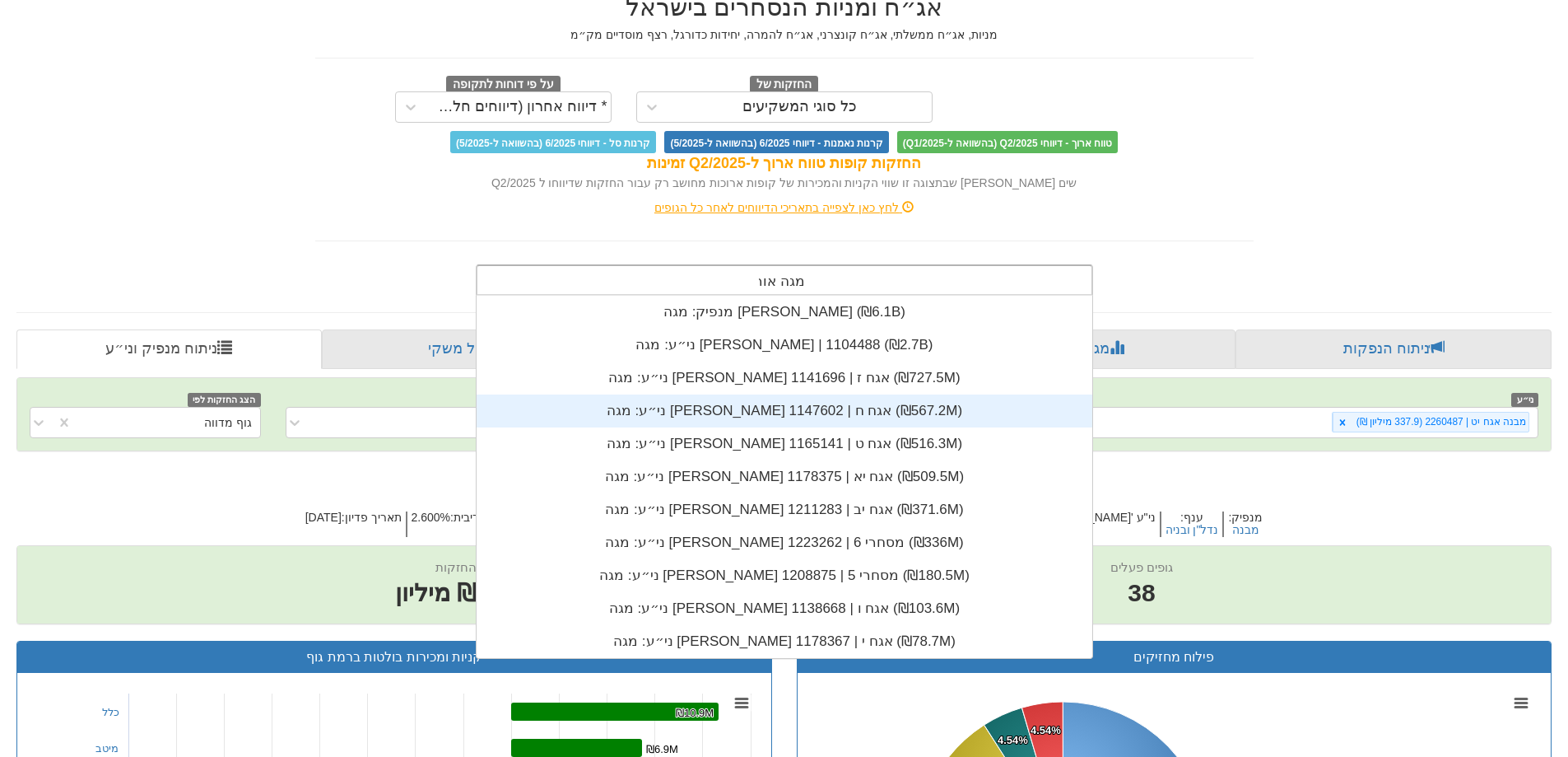
click at [761, 419] on div "ני״ע: ‏מגה [PERSON_NAME] אגח ח | 1147602 ‎(₪567.2M)‎" at bounding box center [784, 410] width 616 height 33
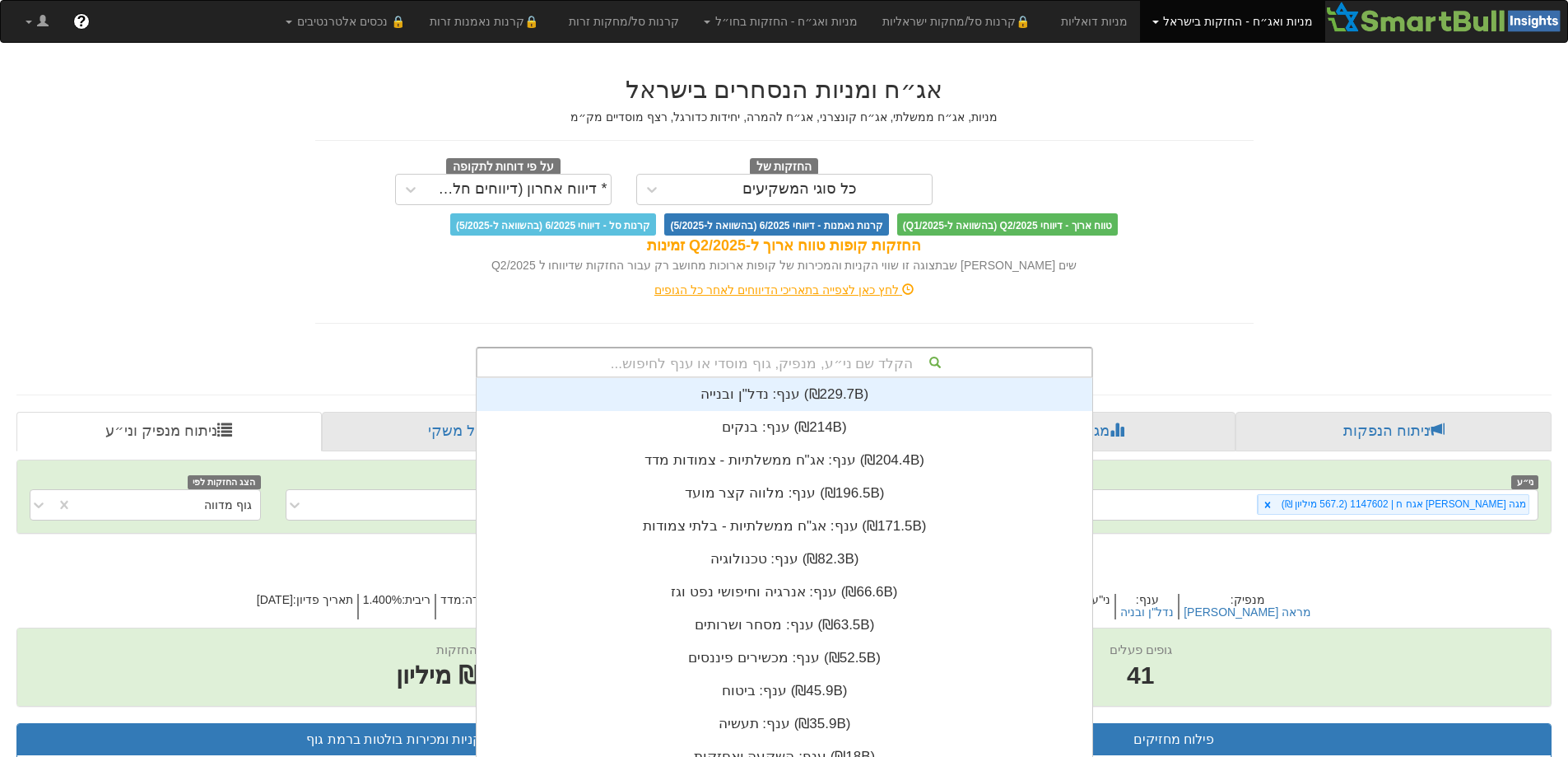
click at [799, 354] on div "הקלד שם ני״ע, מנפיק, גוף מוסדי או ענף לחיפוש... ענף: ‏נדל"ן ובנייה ‎(₪229.7B)‎ …" at bounding box center [784, 362] width 618 height 31
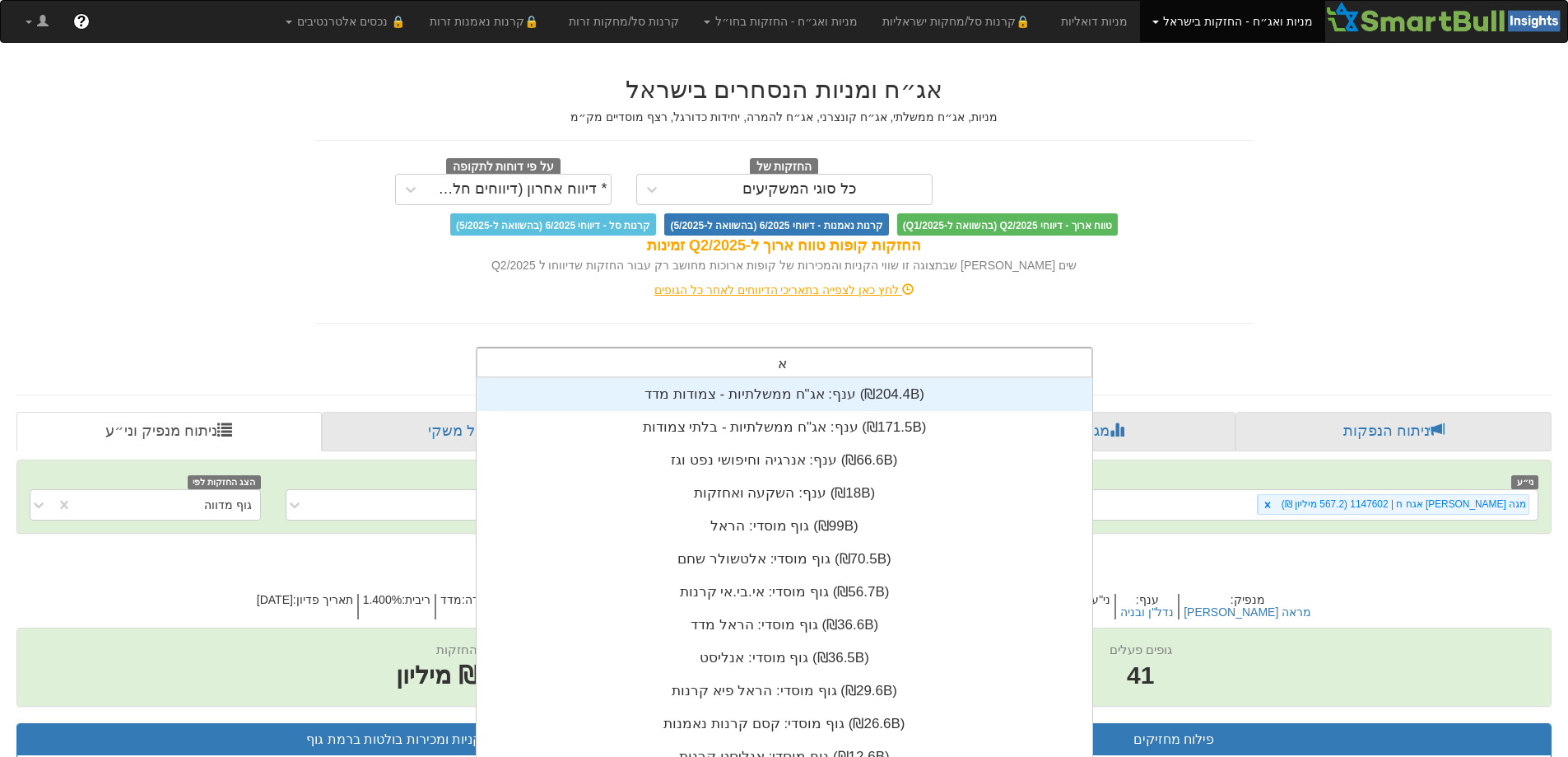
scroll to position [32, 0]
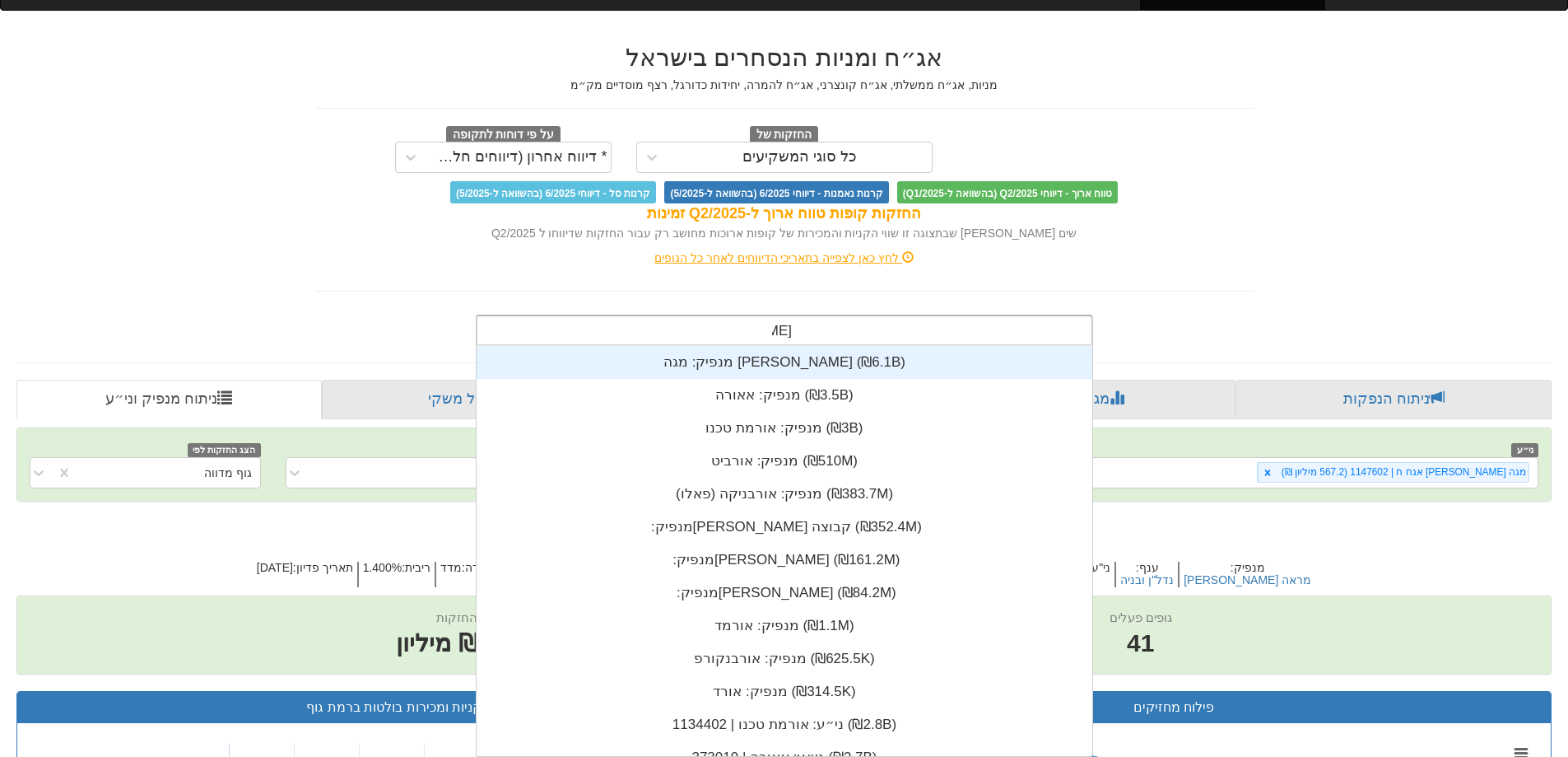
type input "אורש"
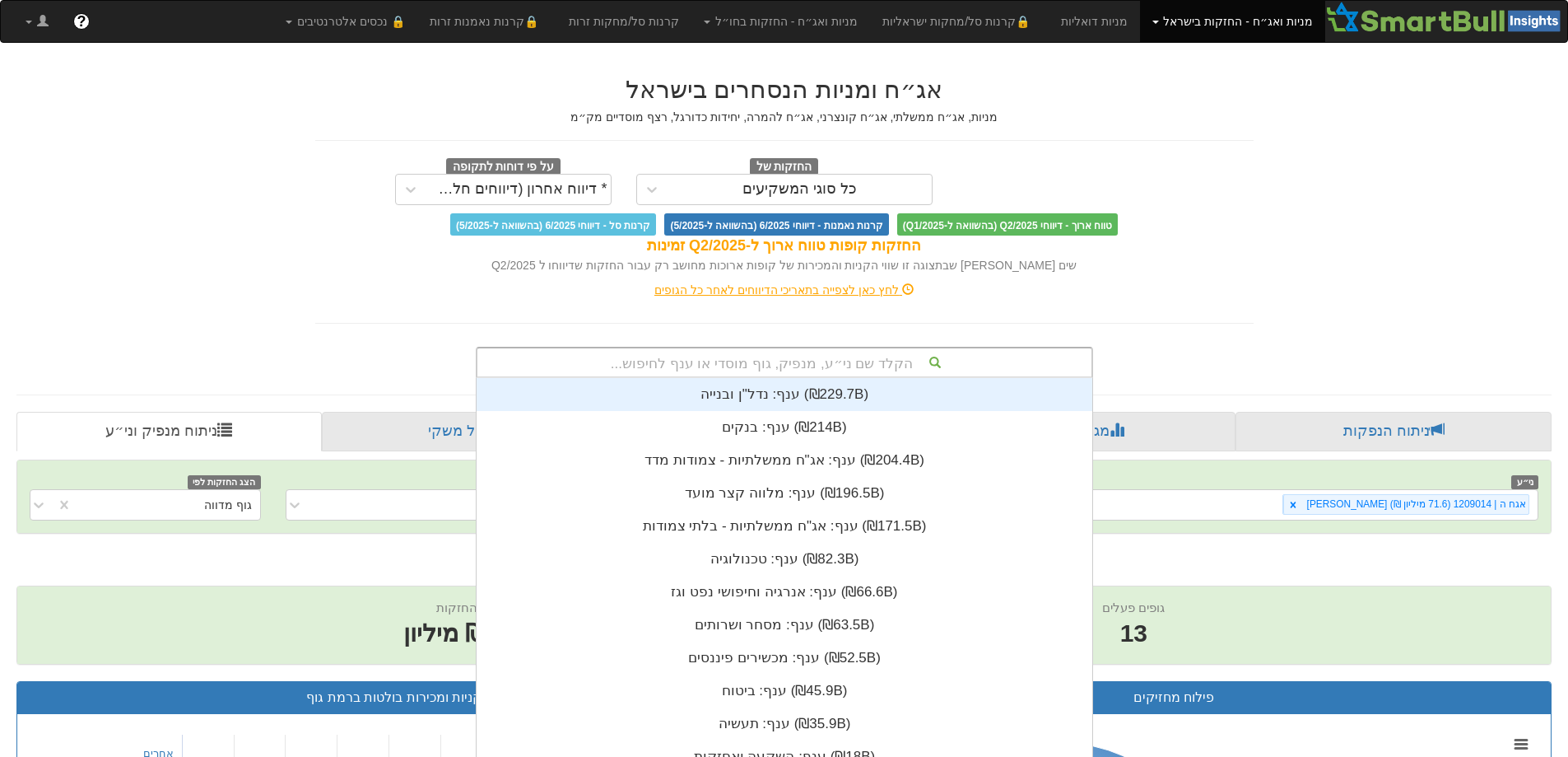
click at [812, 359] on div "הקלד שם ני״ע, מנפיק, גוף מוסדי או ענף לחיפוש... ענף: ‏נדל"ן ובנייה ‎(₪229.7B)‎ …" at bounding box center [784, 362] width 618 height 31
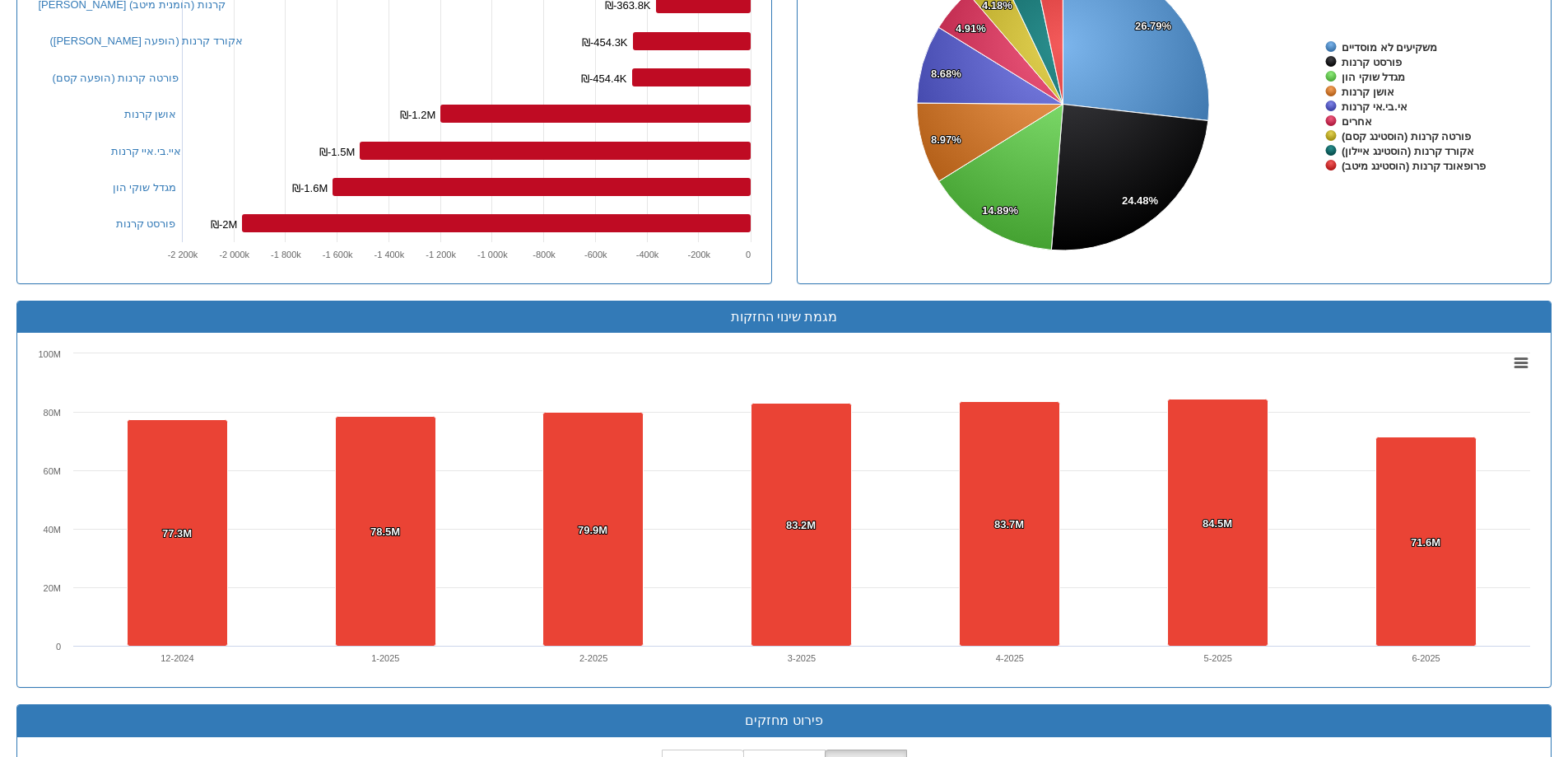
scroll to position [1103, 0]
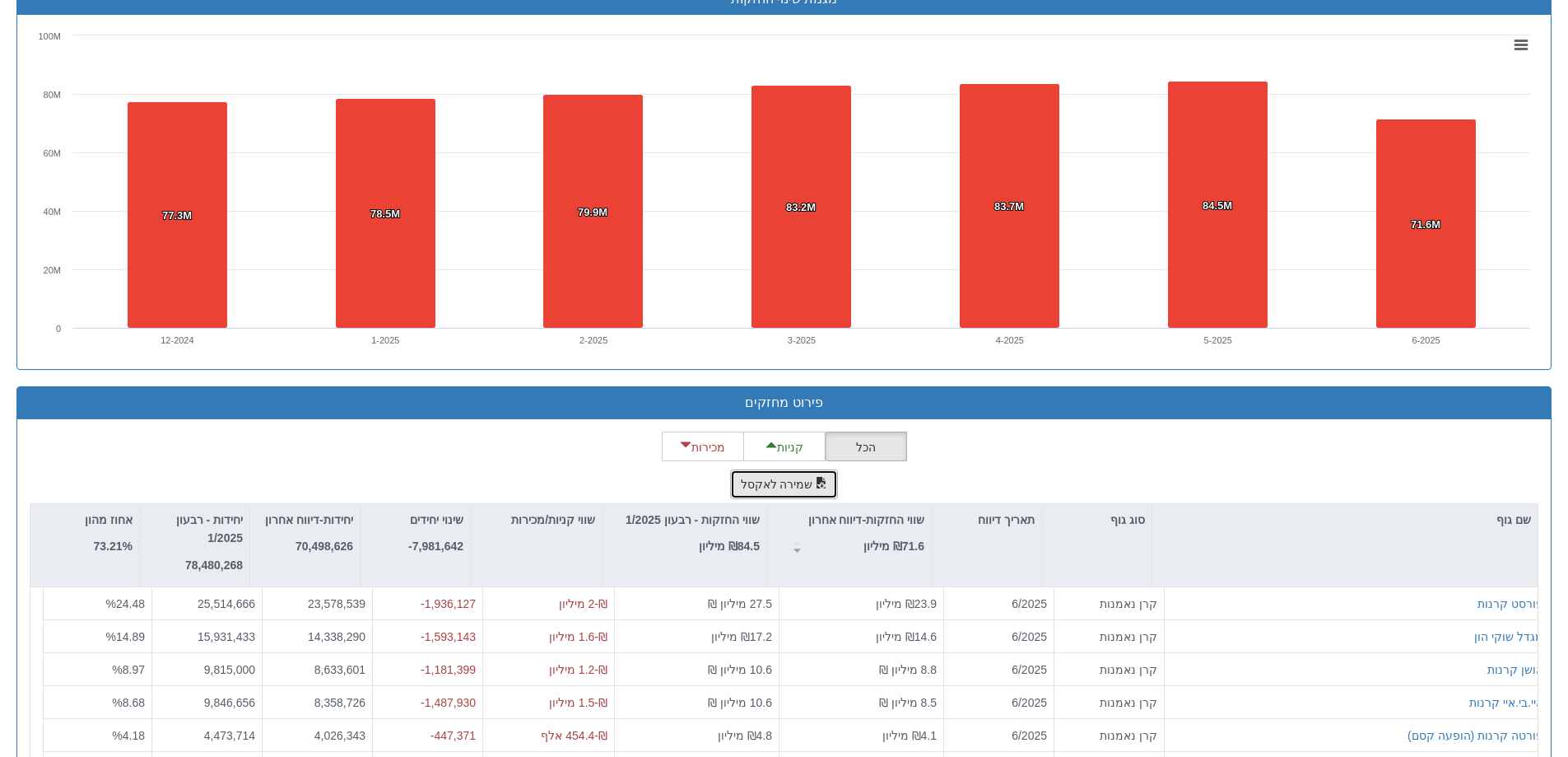
click at [794, 480] on font "שמירה לאקסל" at bounding box center [777, 485] width 72 height 13
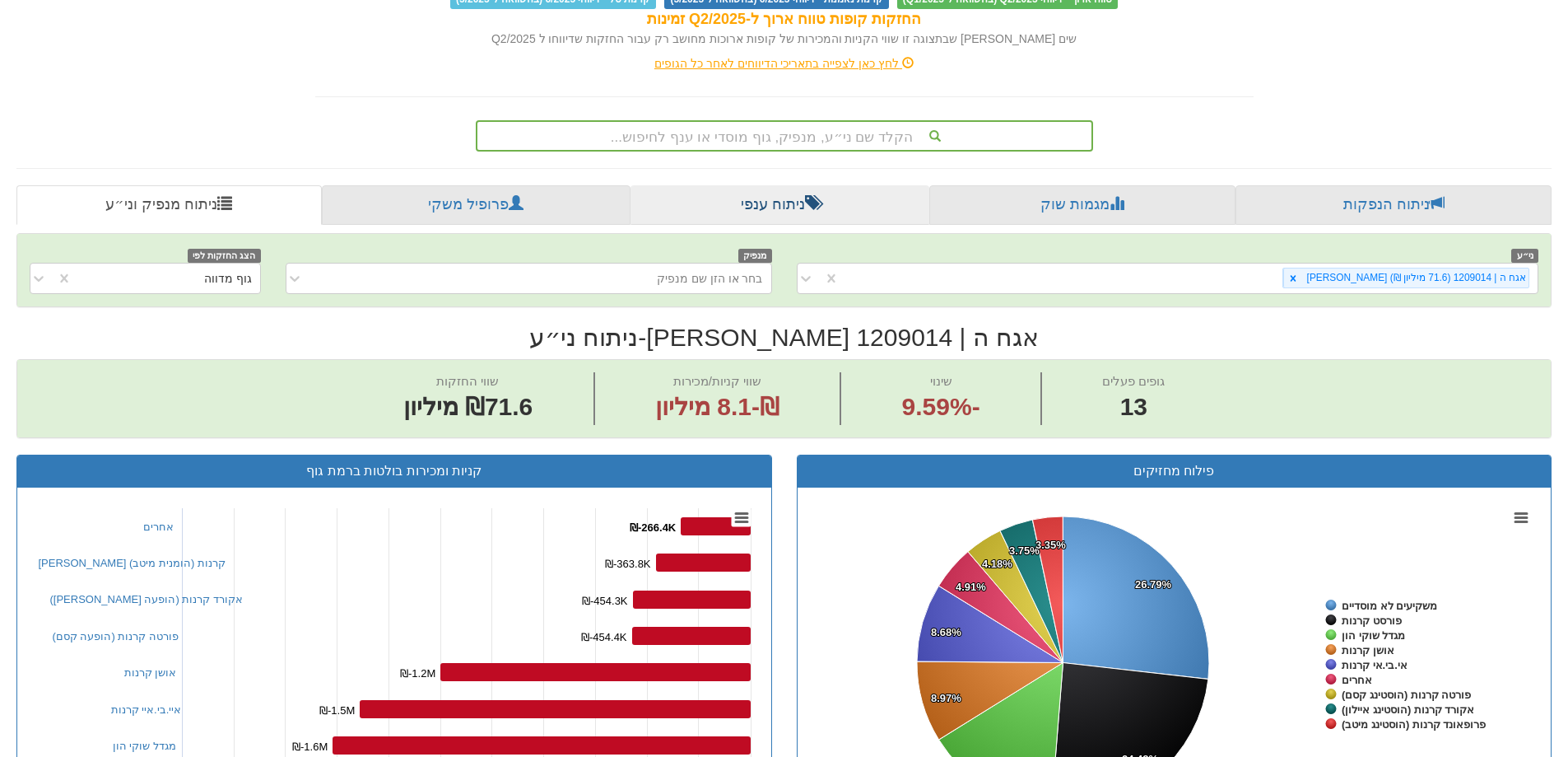
scroll to position [197, 0]
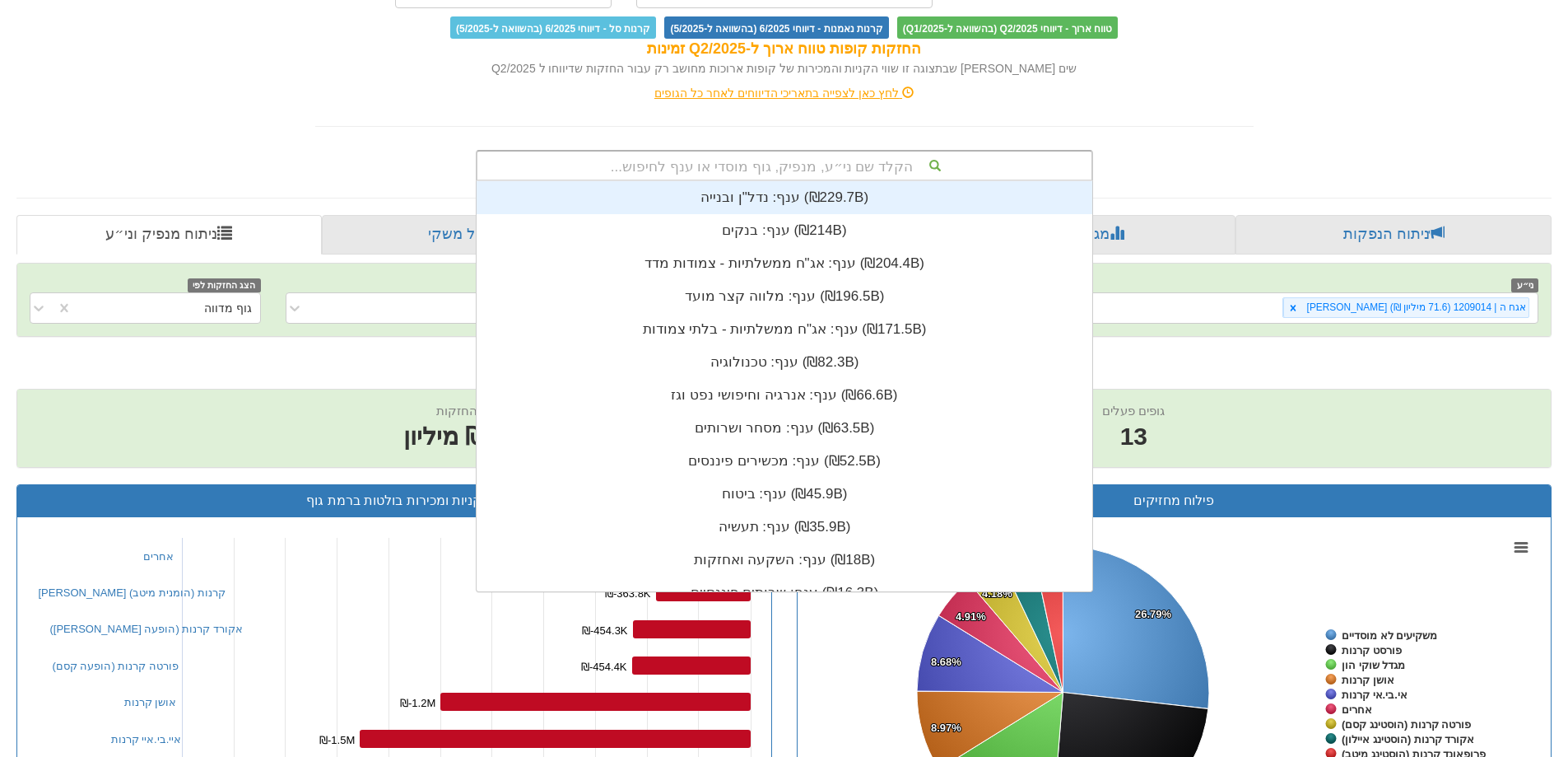
click at [795, 166] on font "הקלד שם ני״ע, מנפיק, גוף מוסדי או ענף לחיפוש..." at bounding box center [762, 167] width 302 height 16
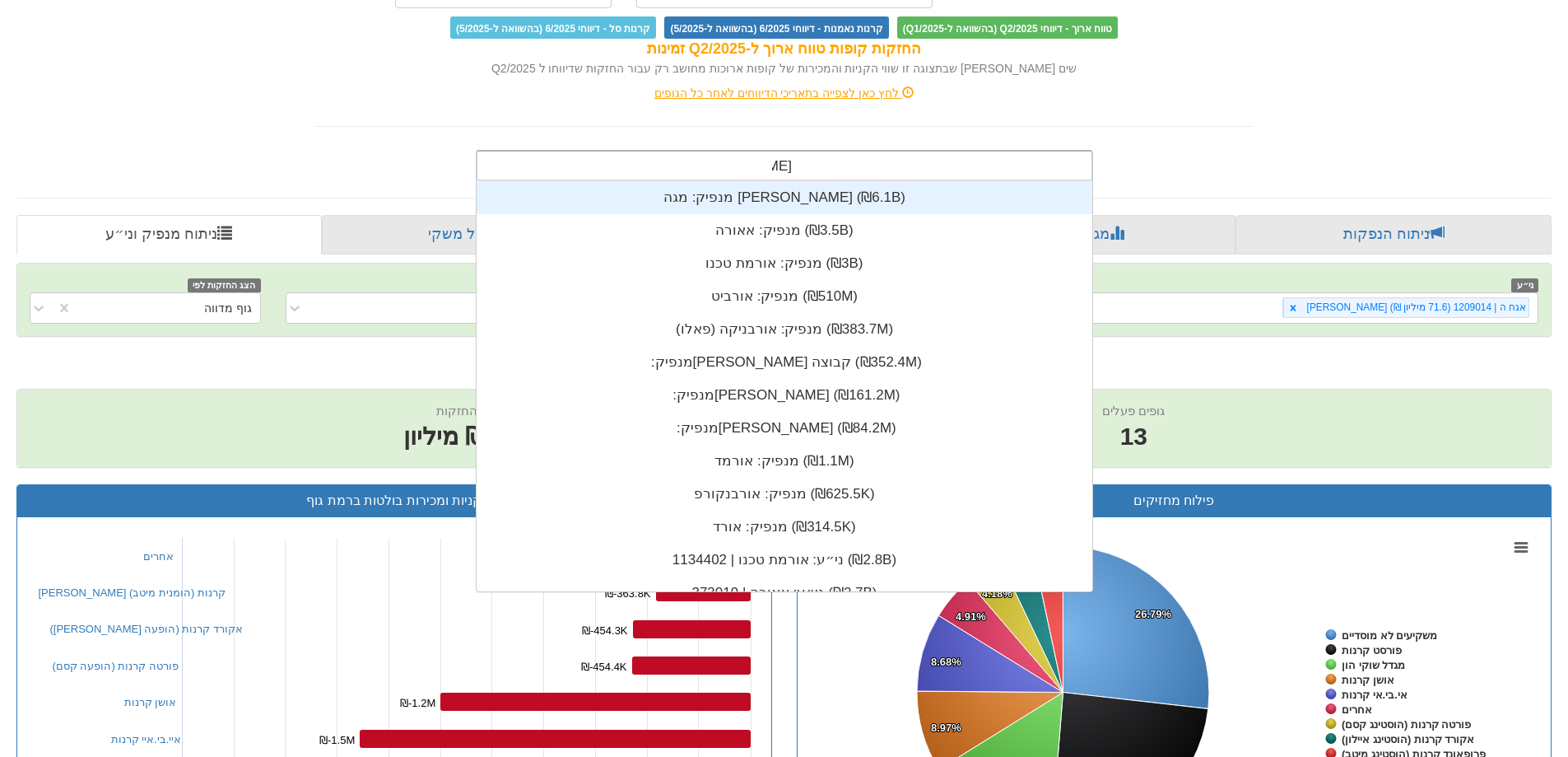
type input "אורש"
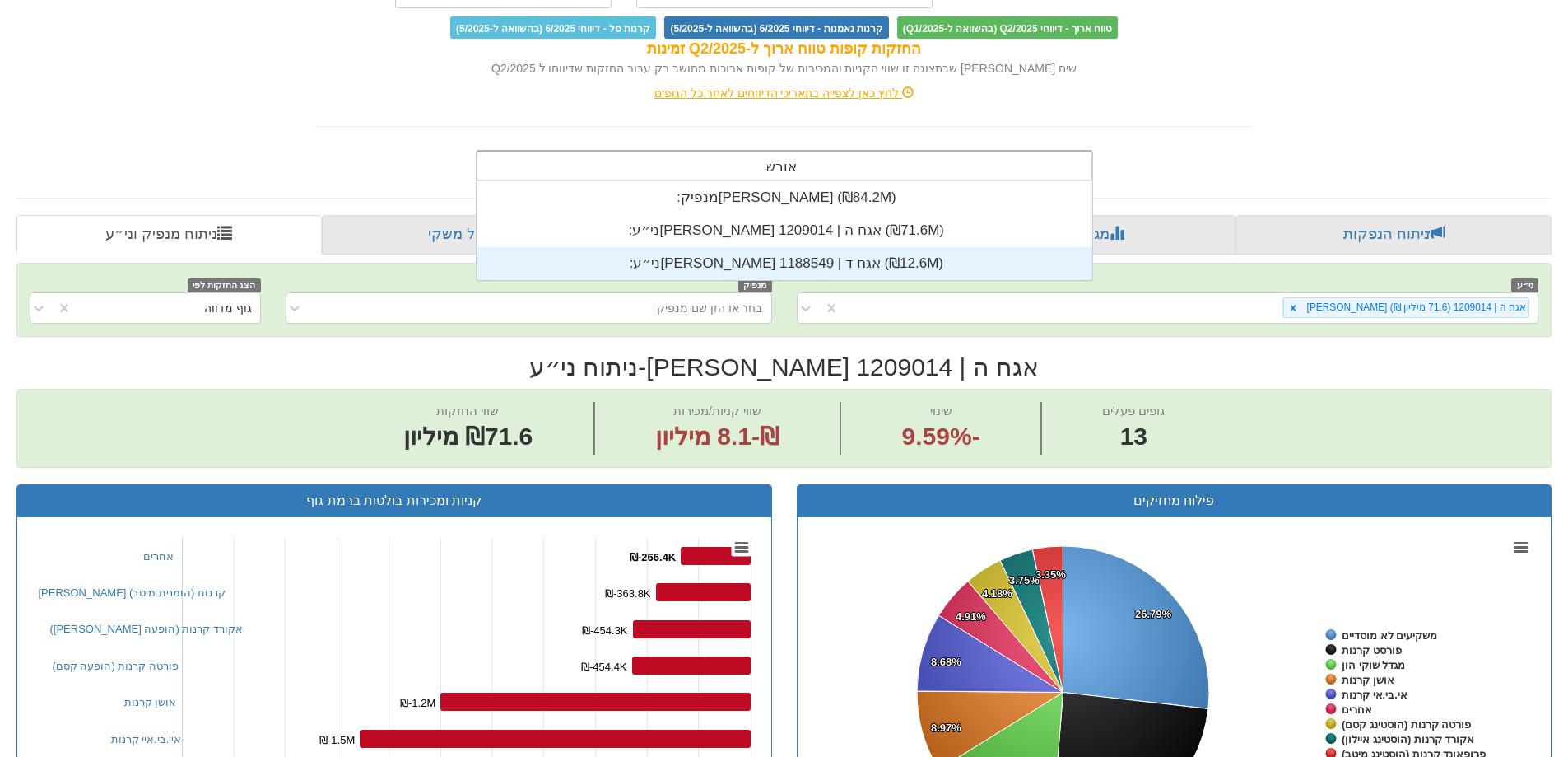
click at [804, 260] on div "ני״ע: ‏[PERSON_NAME] אגח ד | 1188549 ‎(₪12.6M)‎" at bounding box center [784, 263] width 616 height 33
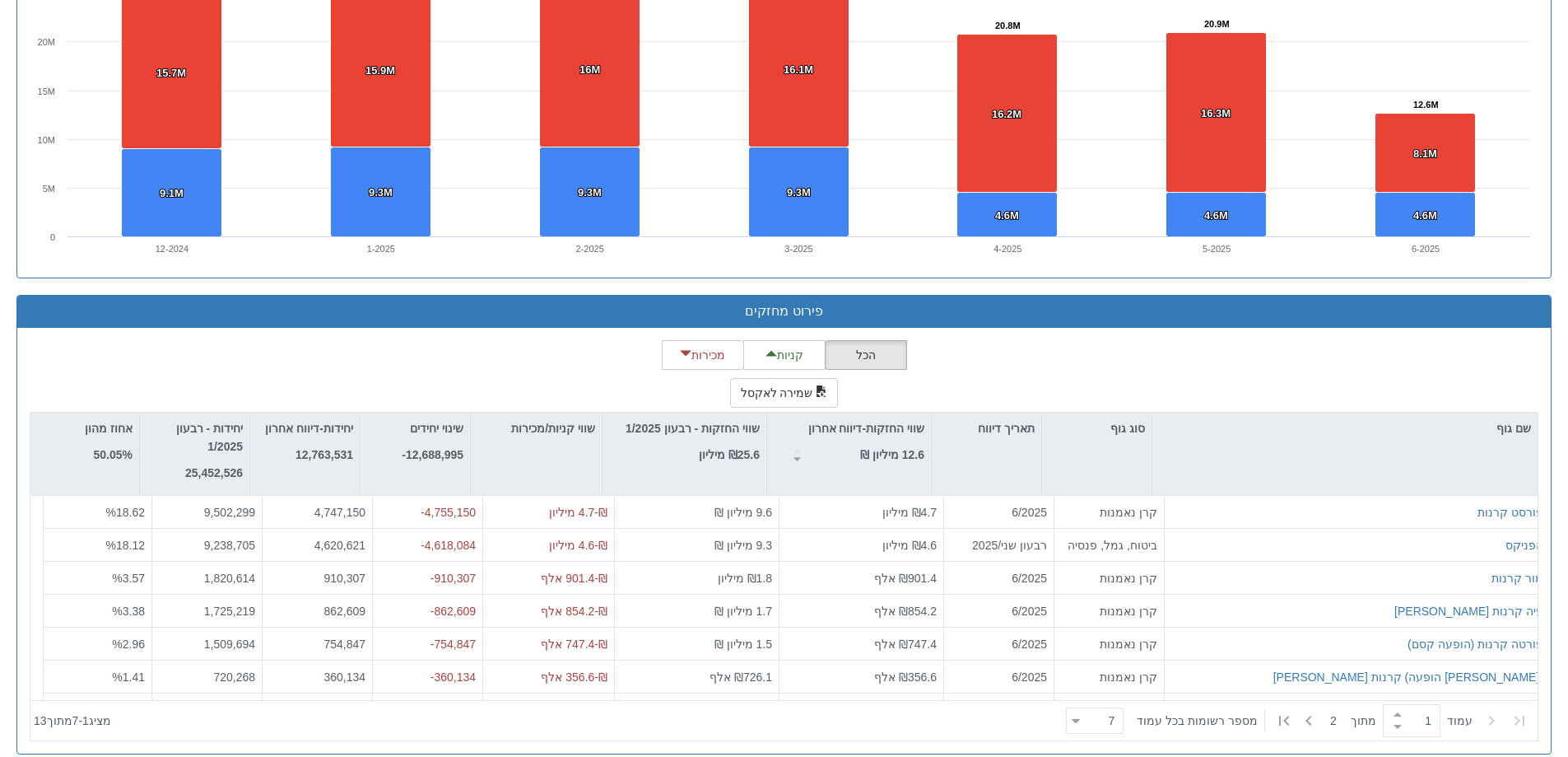
scroll to position [1254, 0]
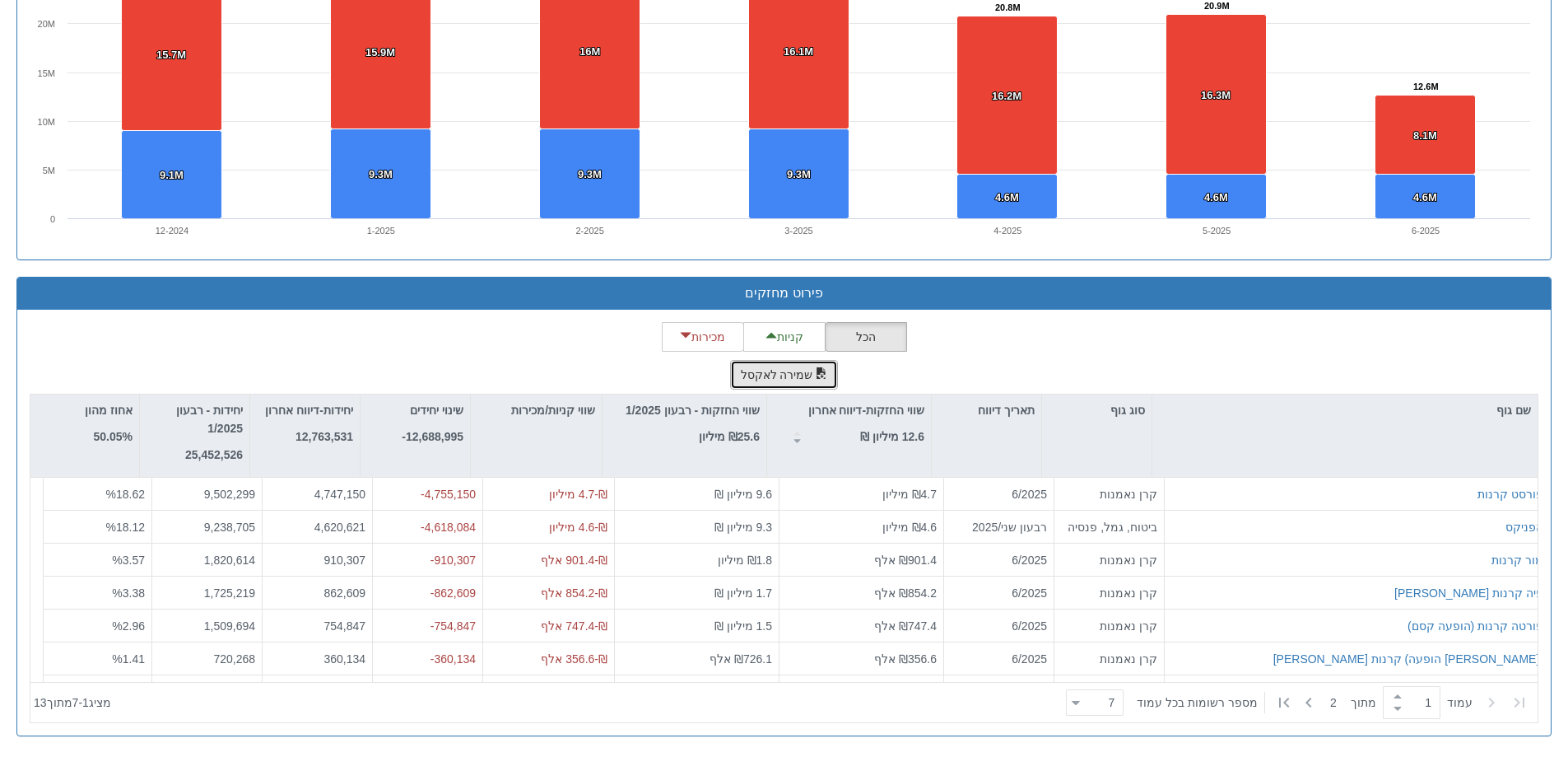
click at [778, 365] on button "שמירה לאקסל" at bounding box center [784, 375] width 108 height 30
